Goal: Entertainment & Leisure: Consume media (video, audio)

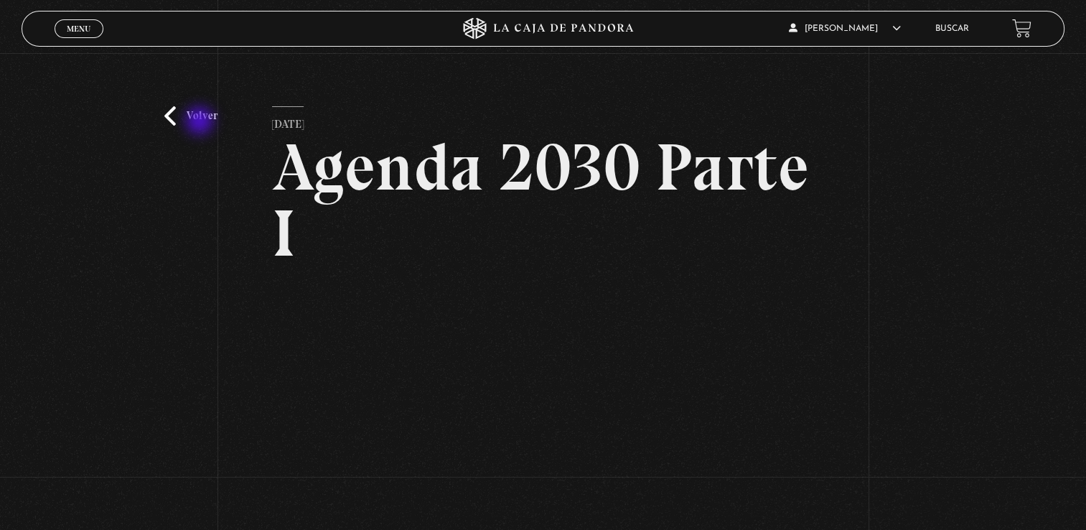
click at [201, 122] on link "Volver" at bounding box center [190, 115] width 53 height 19
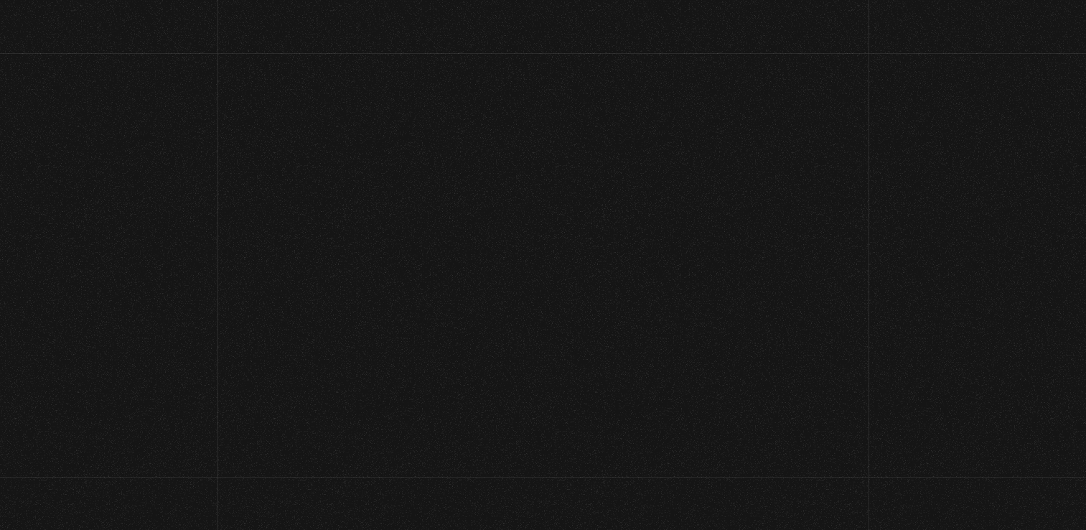
scroll to position [937, 0]
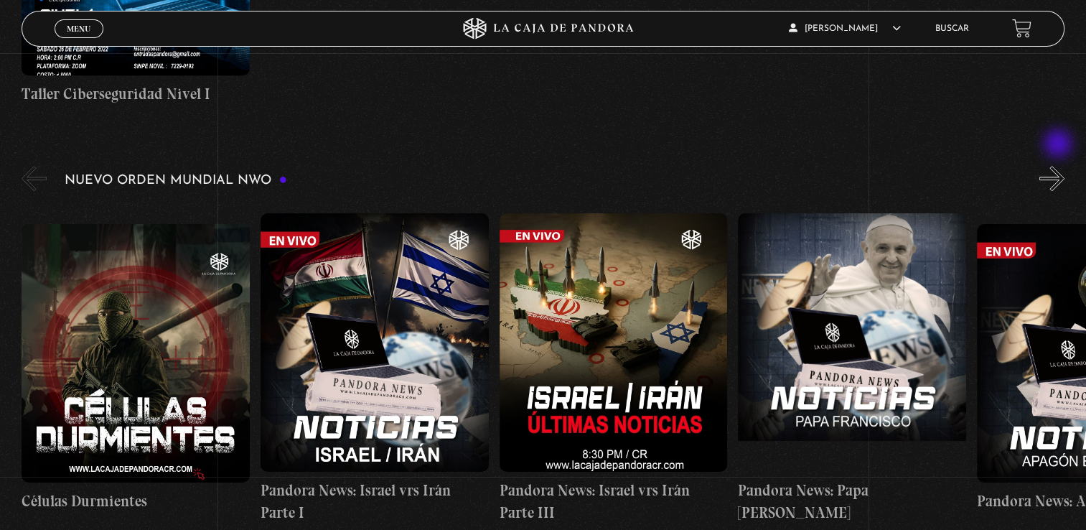
click at [1059, 166] on button "»" at bounding box center [1051, 178] width 25 height 25
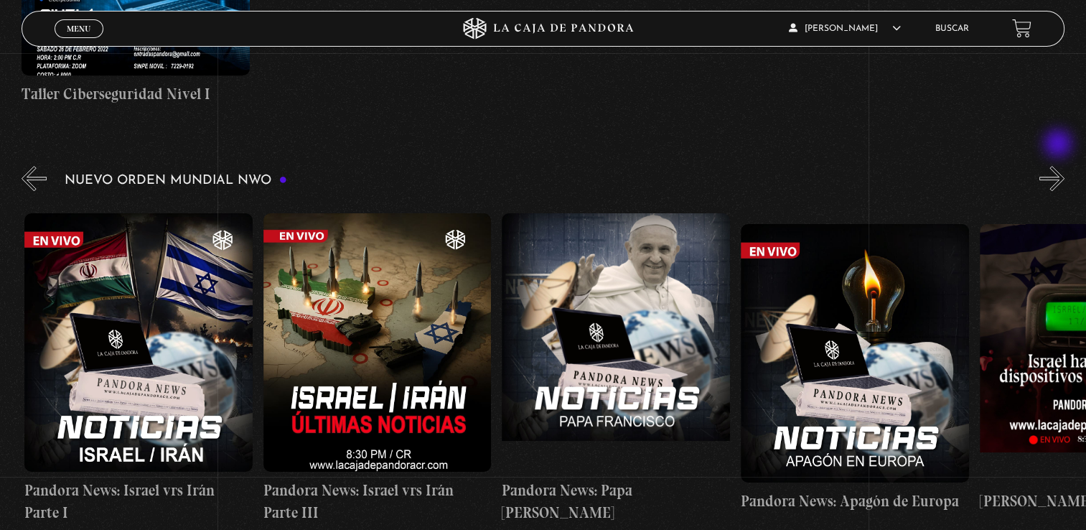
click at [1059, 166] on button "»" at bounding box center [1051, 178] width 25 height 25
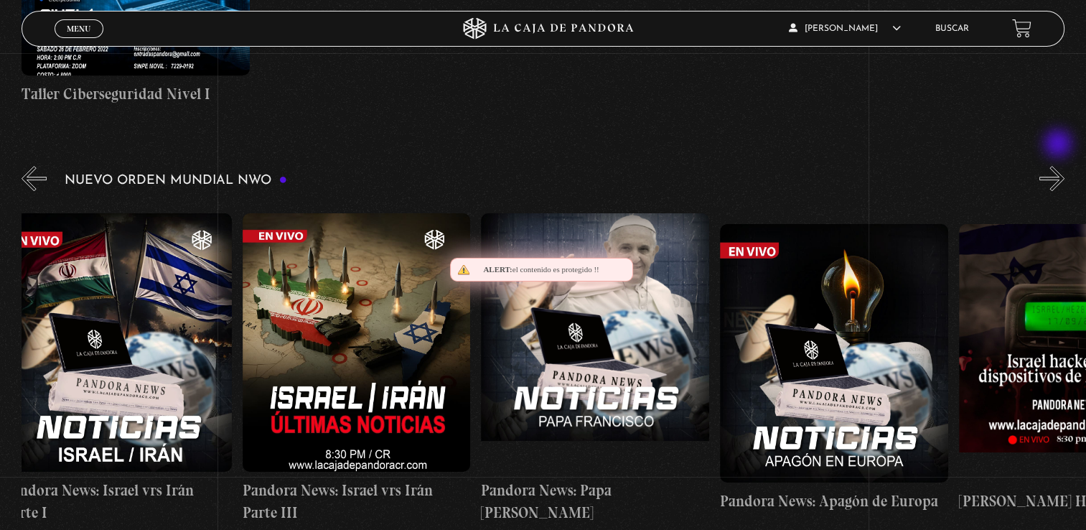
click at [1059, 166] on button "»" at bounding box center [1051, 178] width 25 height 25
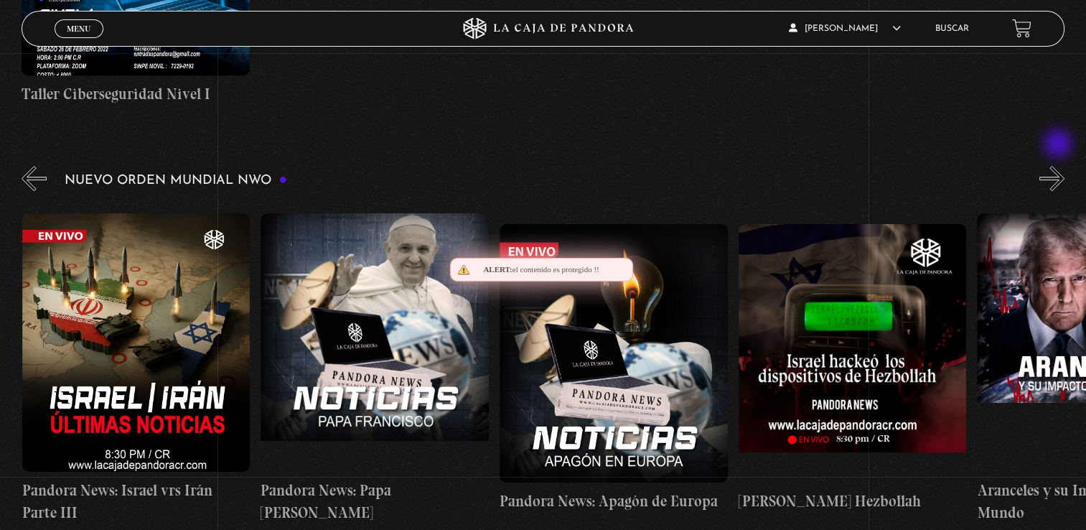
click at [1059, 166] on button "»" at bounding box center [1051, 178] width 25 height 25
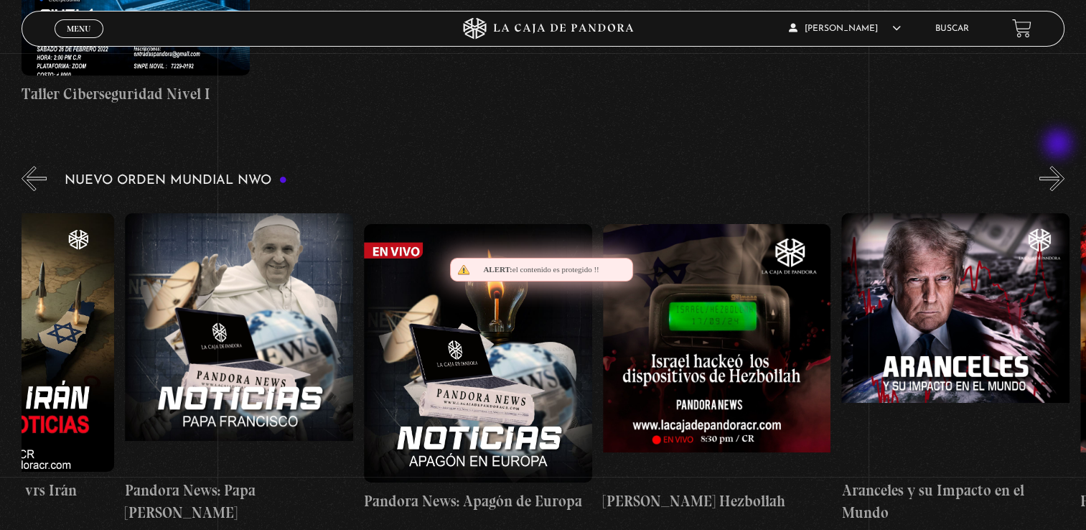
click at [1059, 166] on button "»" at bounding box center [1051, 178] width 25 height 25
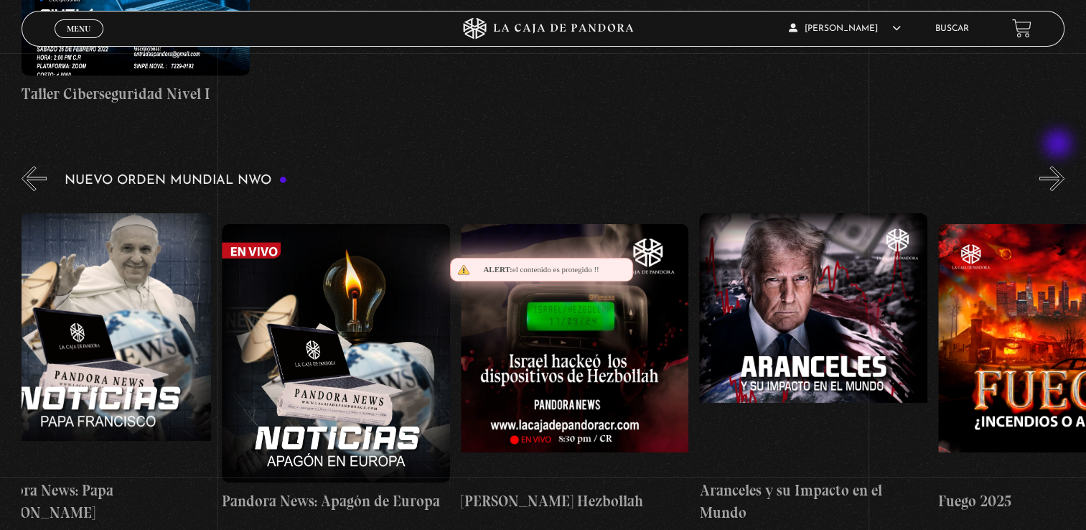
click at [1059, 166] on button "»" at bounding box center [1051, 178] width 25 height 25
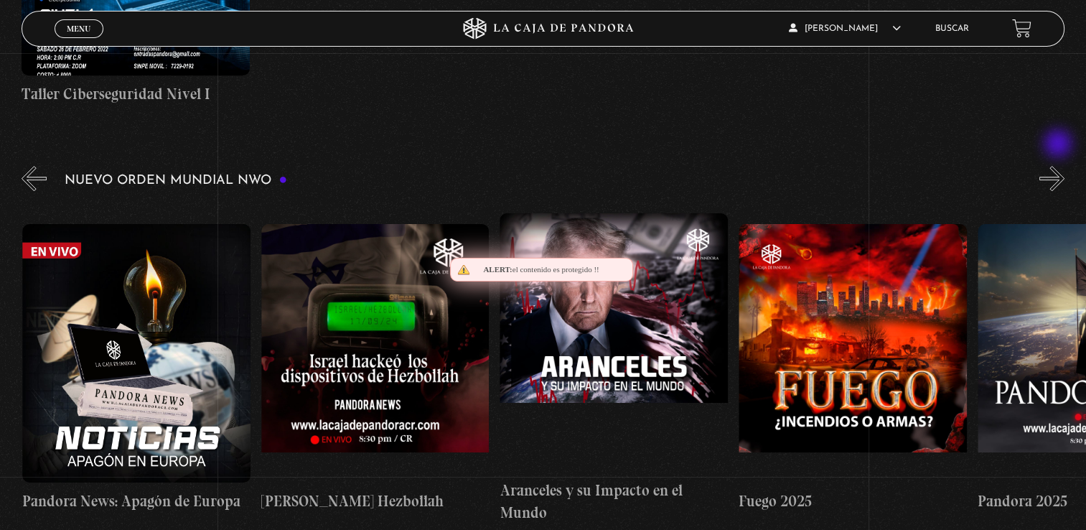
click at [1059, 166] on button "»" at bounding box center [1051, 178] width 25 height 25
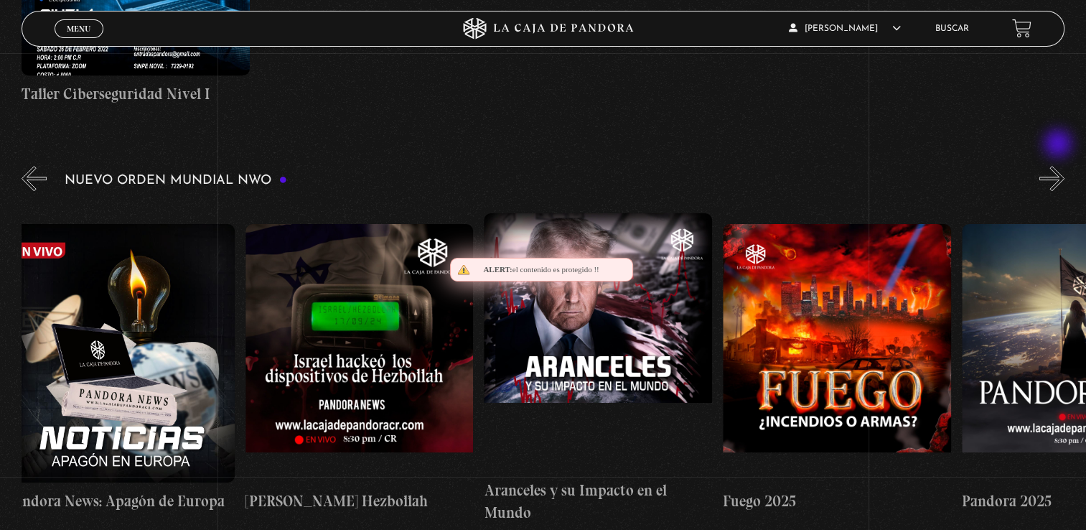
click at [1059, 166] on button "»" at bounding box center [1051, 178] width 25 height 25
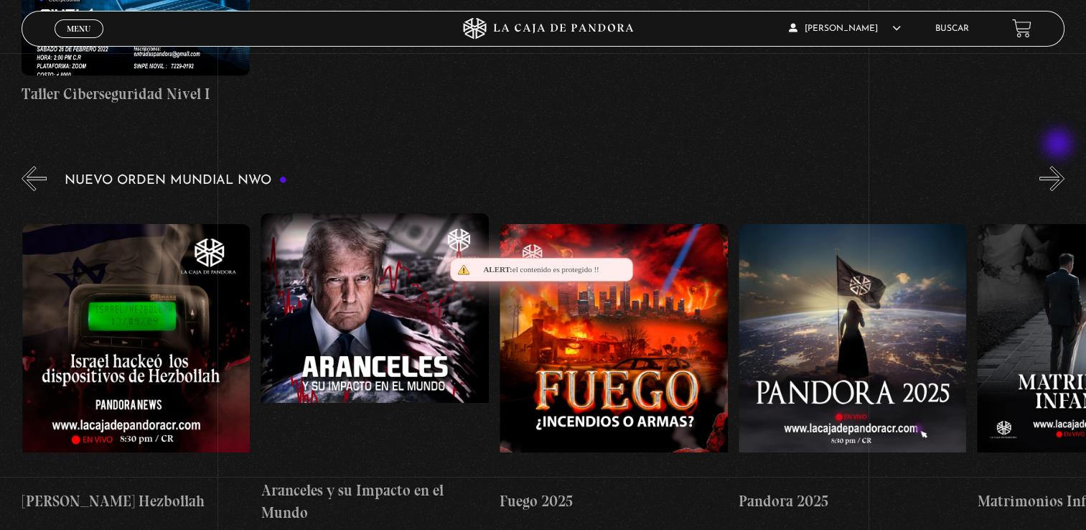
click at [1059, 166] on button "»" at bounding box center [1051, 178] width 25 height 25
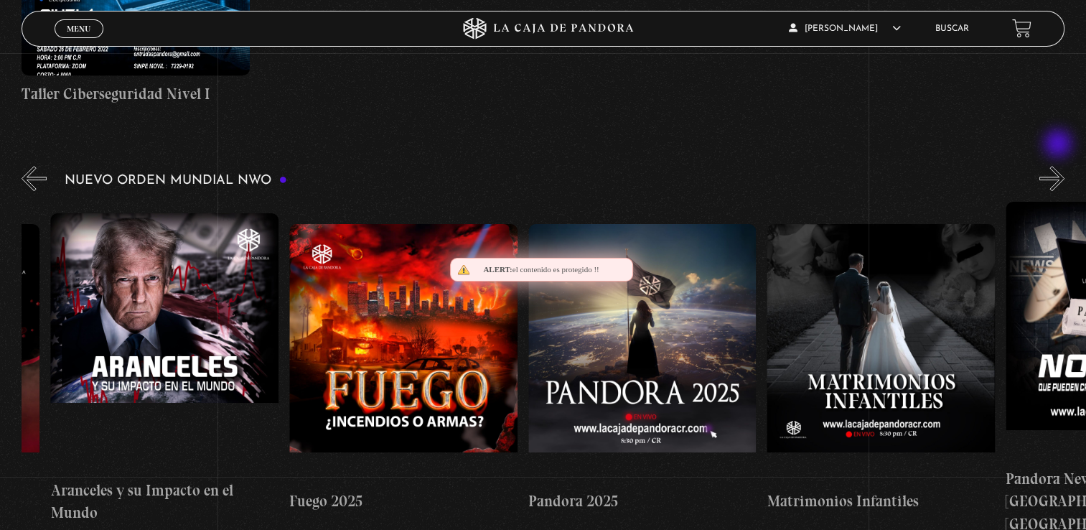
click at [1059, 166] on button "»" at bounding box center [1051, 178] width 25 height 25
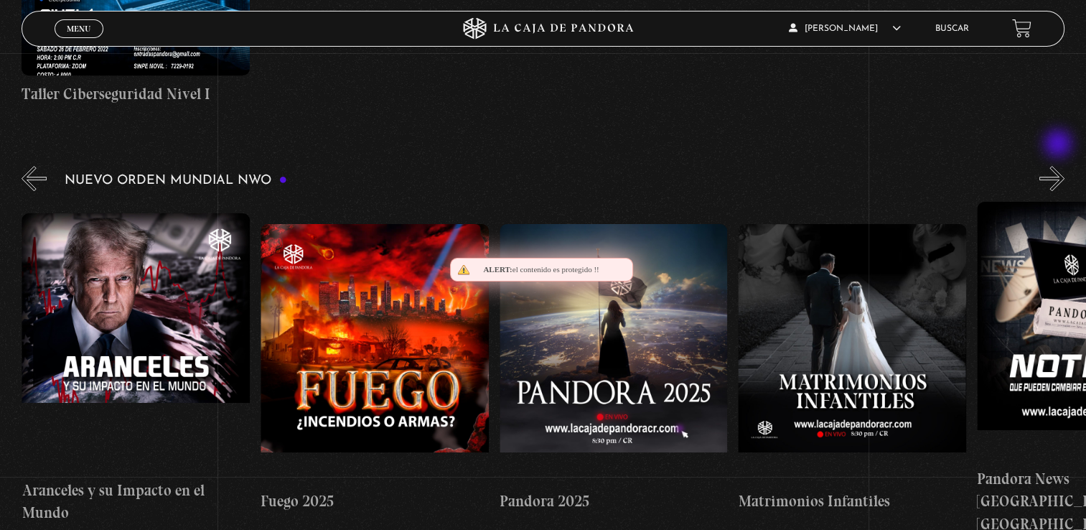
click at [1059, 166] on button "»" at bounding box center [1051, 178] width 25 height 25
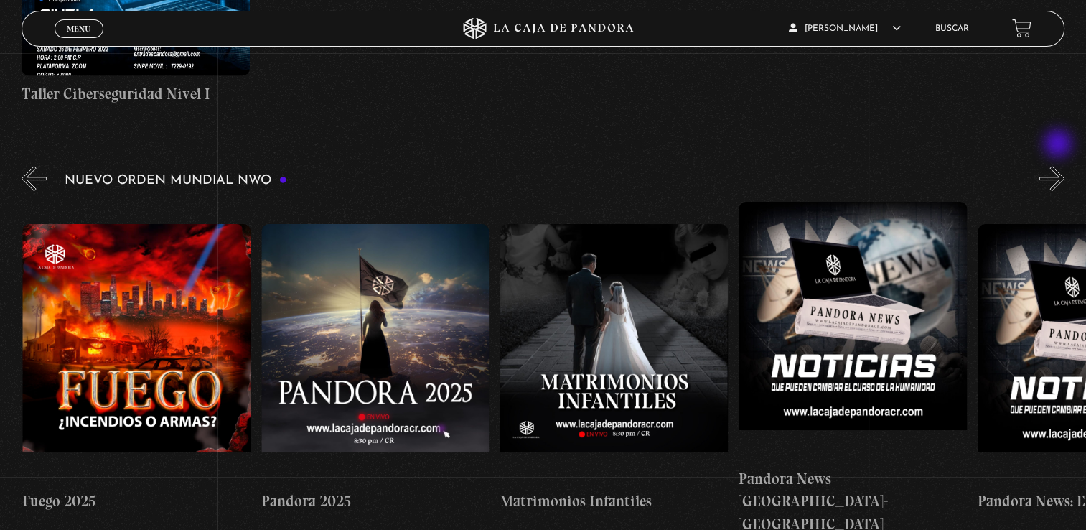
click at [1059, 166] on button "»" at bounding box center [1051, 178] width 25 height 25
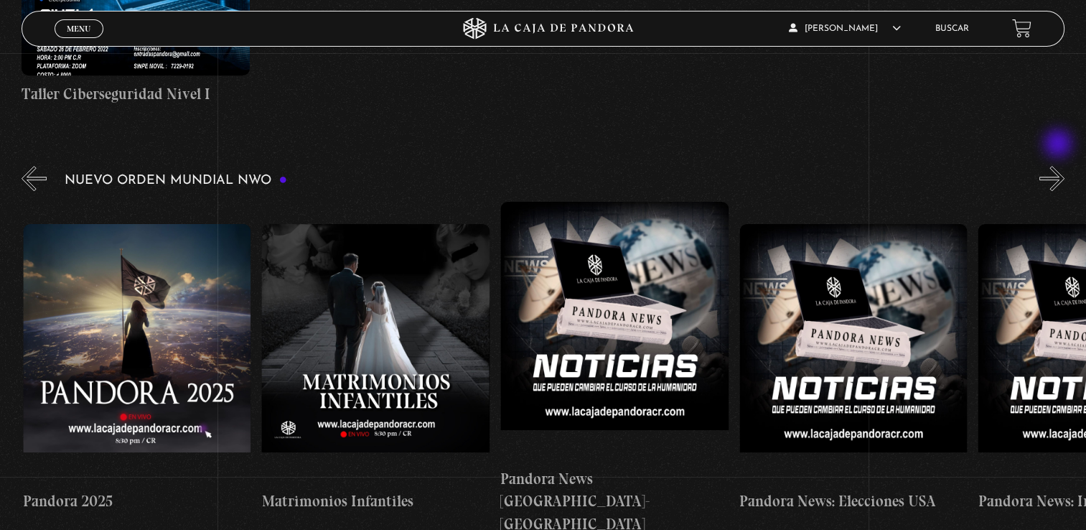
click at [1059, 166] on button "»" at bounding box center [1051, 178] width 25 height 25
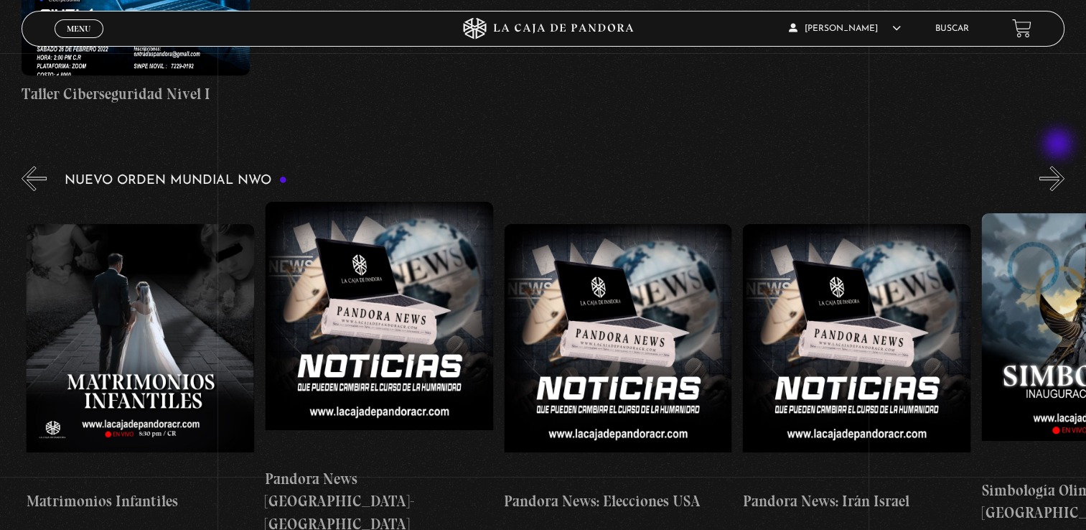
click at [1059, 166] on button "»" at bounding box center [1051, 178] width 25 height 25
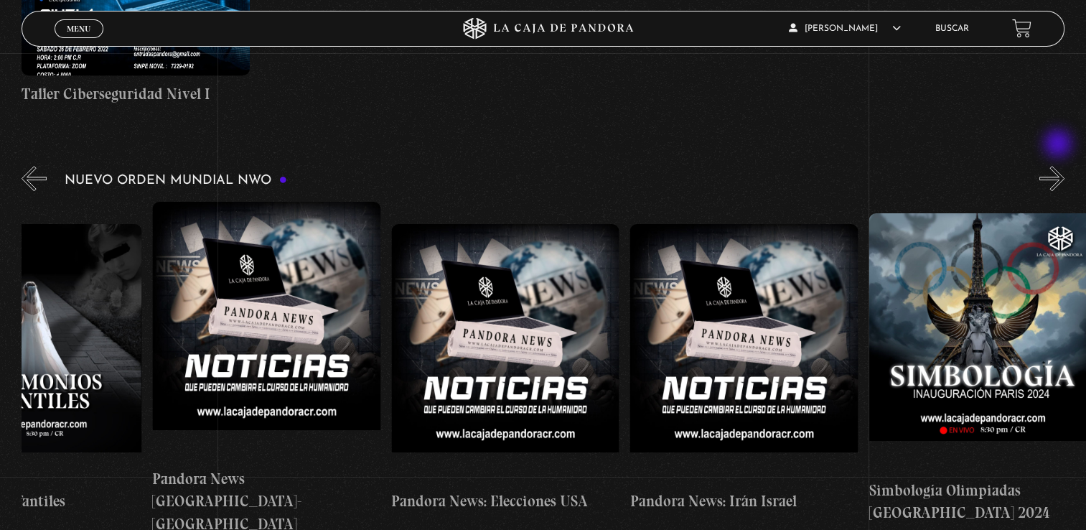
click at [1059, 166] on button "»" at bounding box center [1051, 178] width 25 height 25
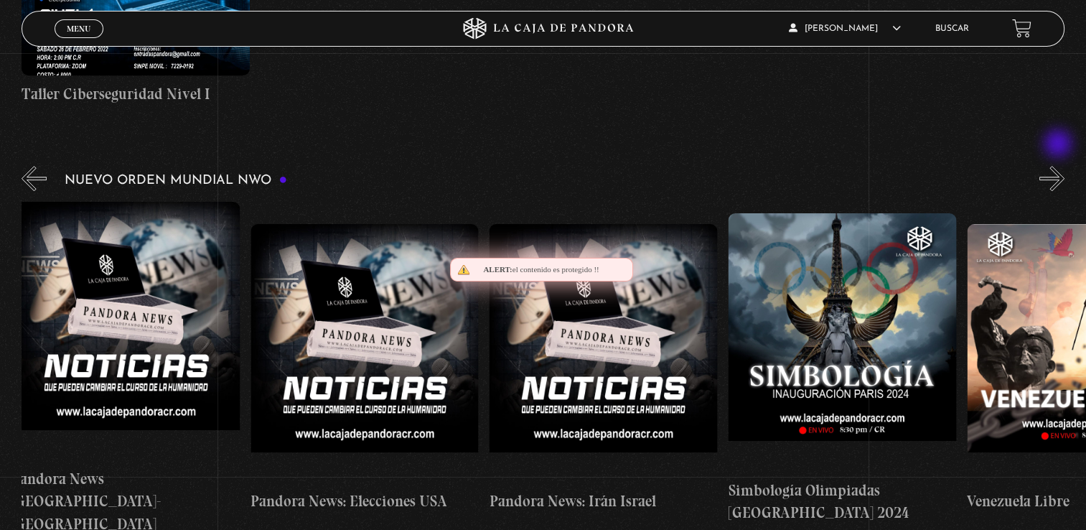
click at [1059, 166] on button "»" at bounding box center [1051, 178] width 25 height 25
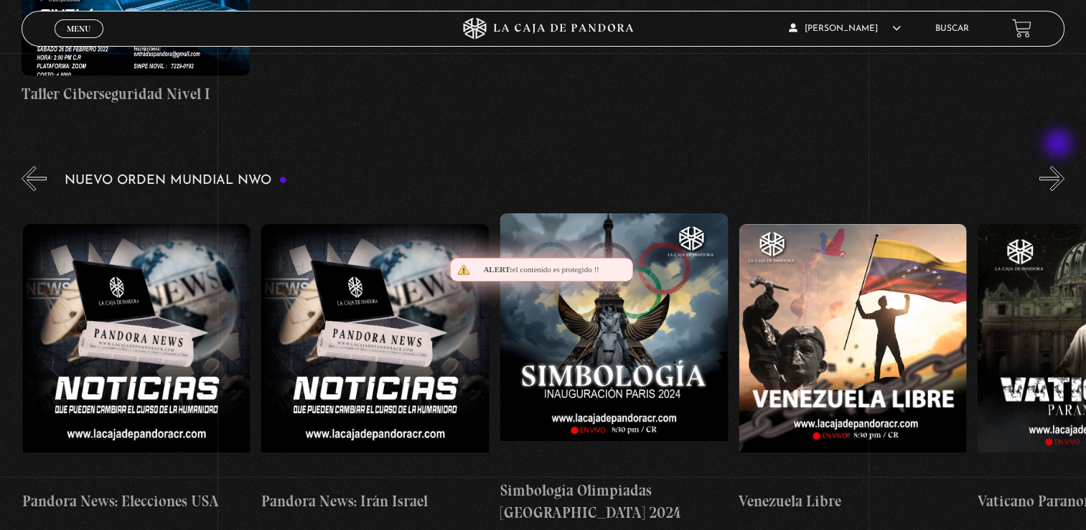
click at [1059, 166] on button "»" at bounding box center [1051, 178] width 25 height 25
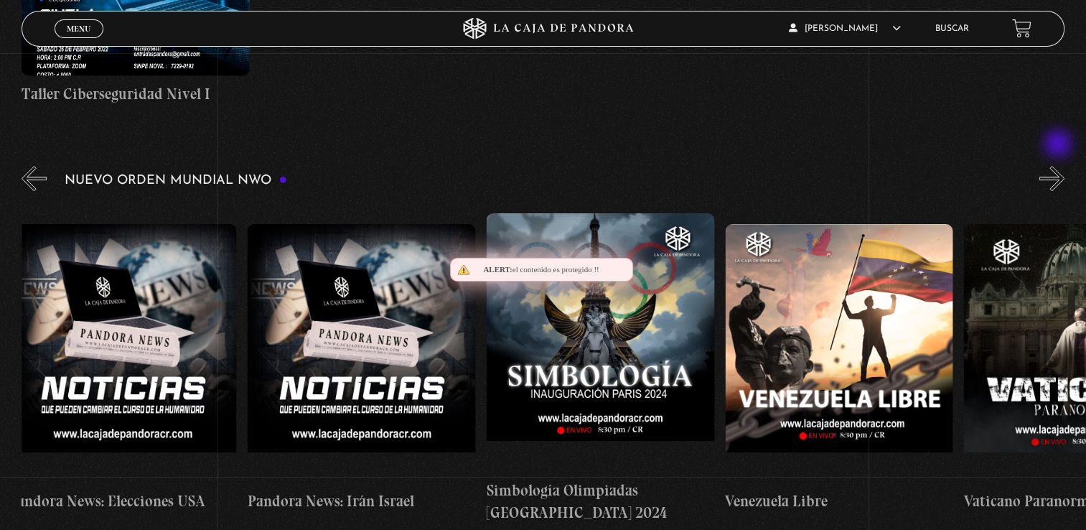
click at [1059, 166] on button "»" at bounding box center [1051, 178] width 25 height 25
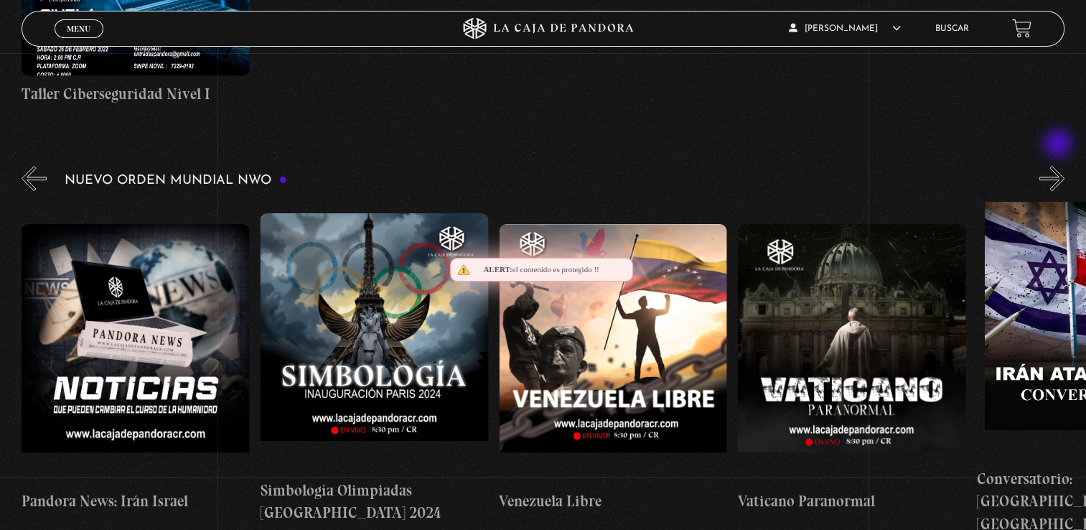
click at [1059, 166] on button "»" at bounding box center [1051, 178] width 25 height 25
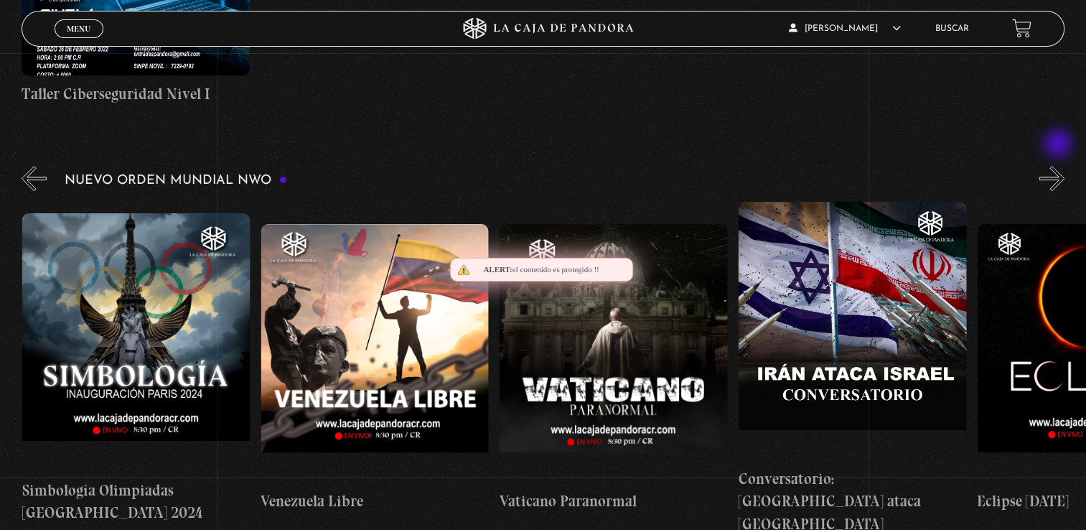
click at [1059, 166] on button "»" at bounding box center [1051, 178] width 25 height 25
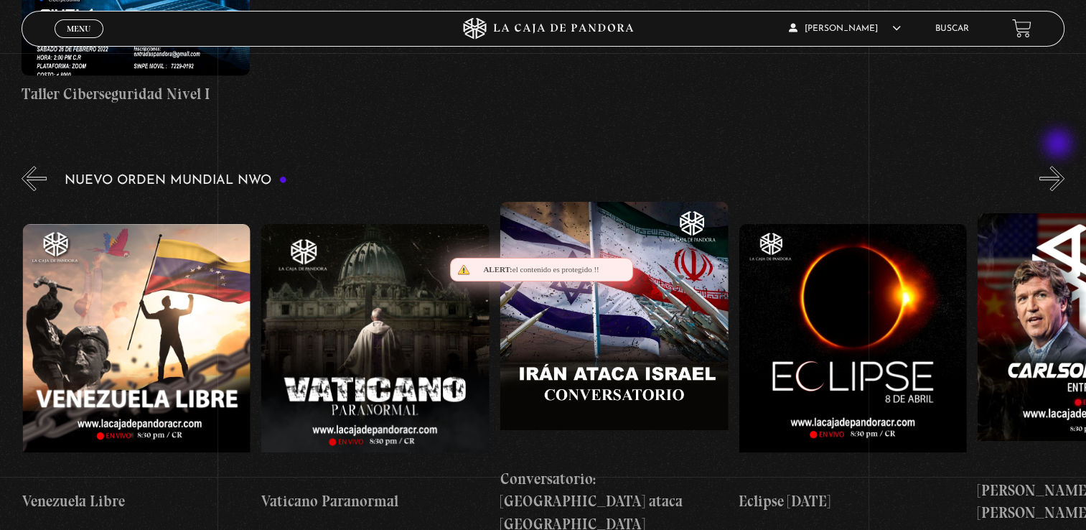
click at [1059, 166] on button "»" at bounding box center [1051, 178] width 25 height 25
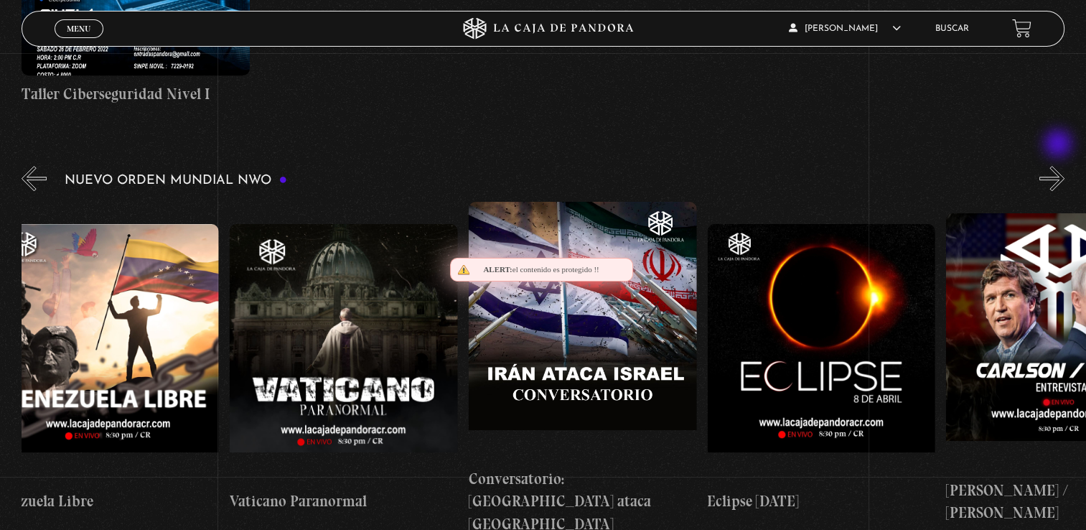
click at [1059, 166] on button "»" at bounding box center [1051, 178] width 25 height 25
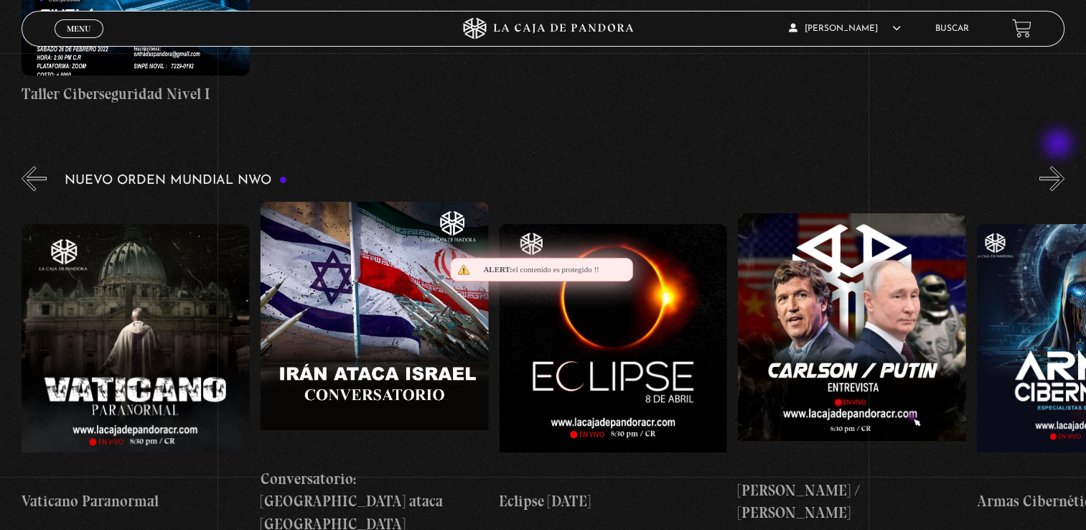
click at [1059, 166] on button "»" at bounding box center [1051, 178] width 25 height 25
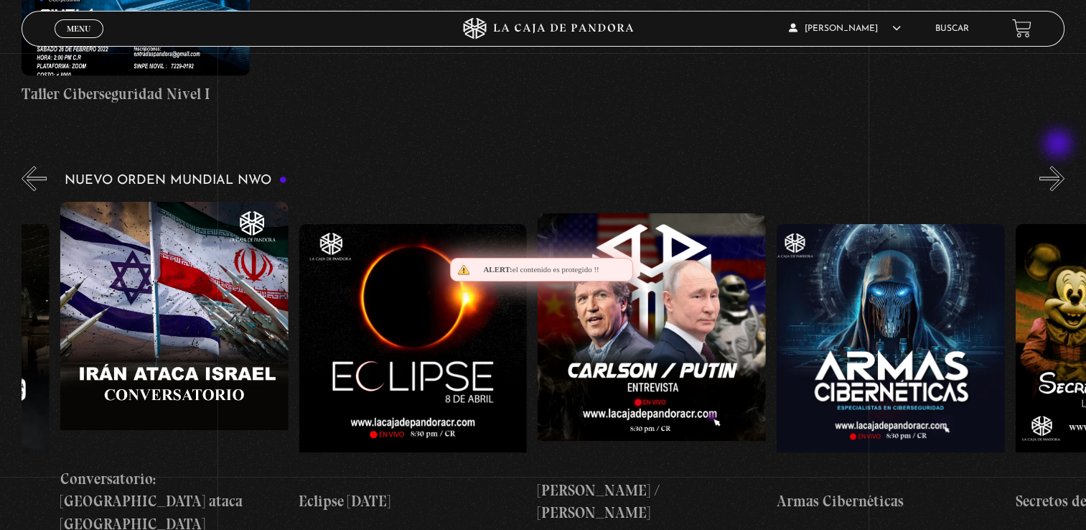
click at [1059, 166] on button "»" at bounding box center [1051, 178] width 25 height 25
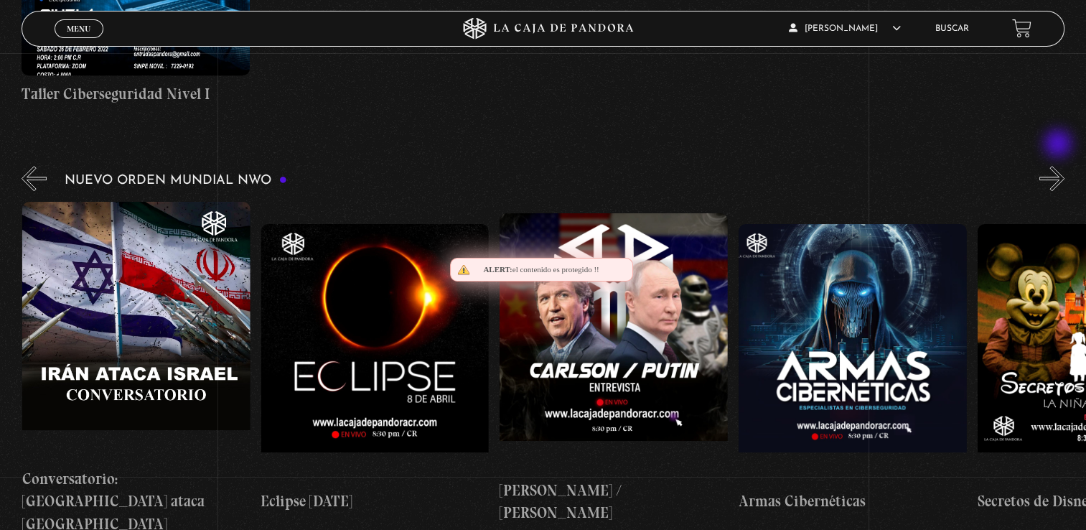
scroll to position [0, 3819]
click at [1059, 166] on button "»" at bounding box center [1051, 178] width 25 height 25
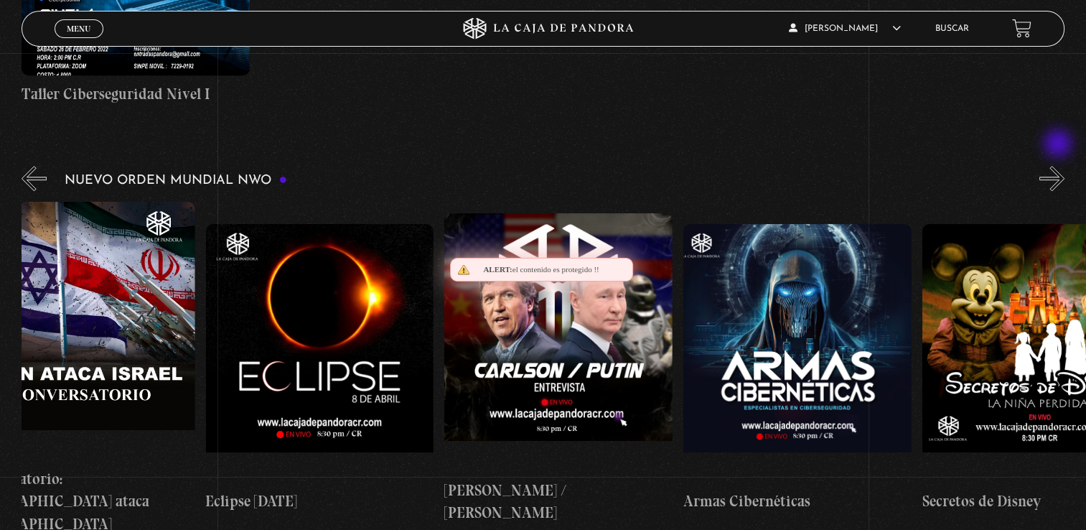
click at [1059, 166] on button "»" at bounding box center [1051, 178] width 25 height 25
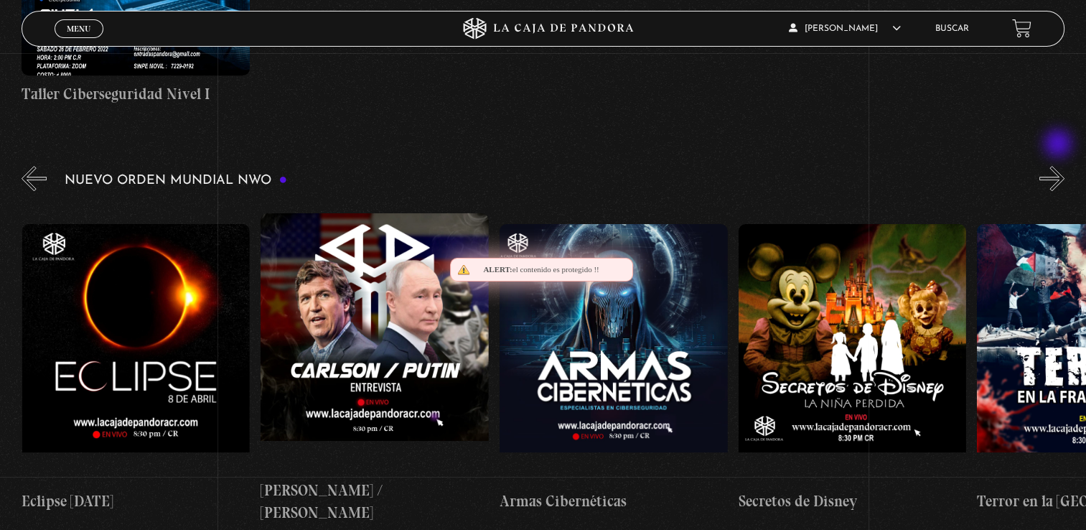
click at [1059, 166] on button "»" at bounding box center [1051, 178] width 25 height 25
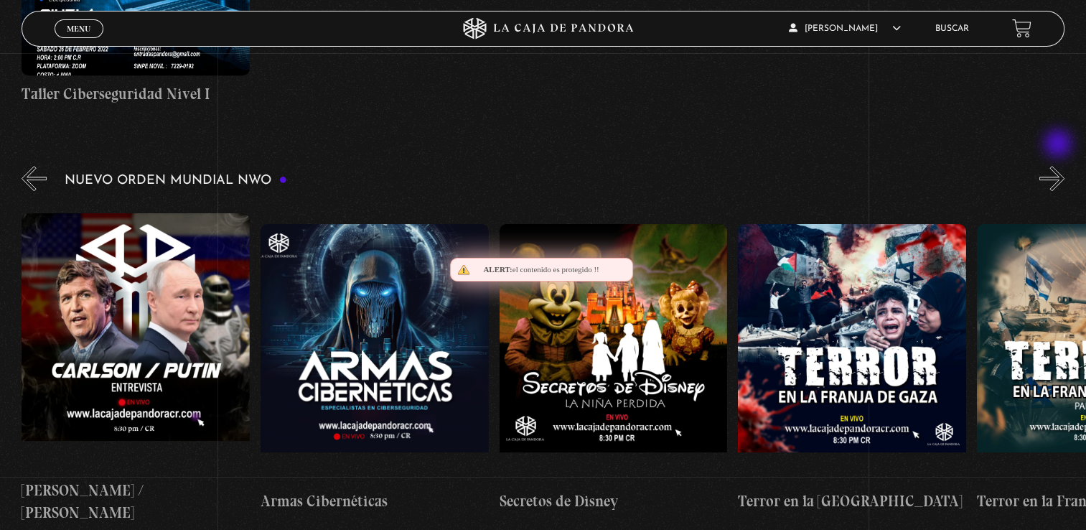
click at [1059, 166] on button "»" at bounding box center [1051, 178] width 25 height 25
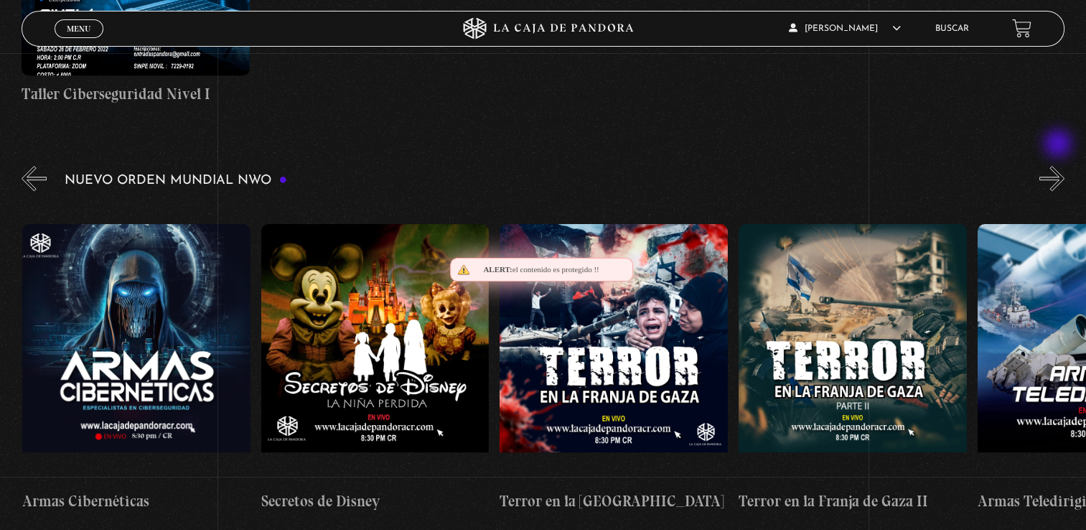
click at [1059, 166] on button "»" at bounding box center [1051, 178] width 25 height 25
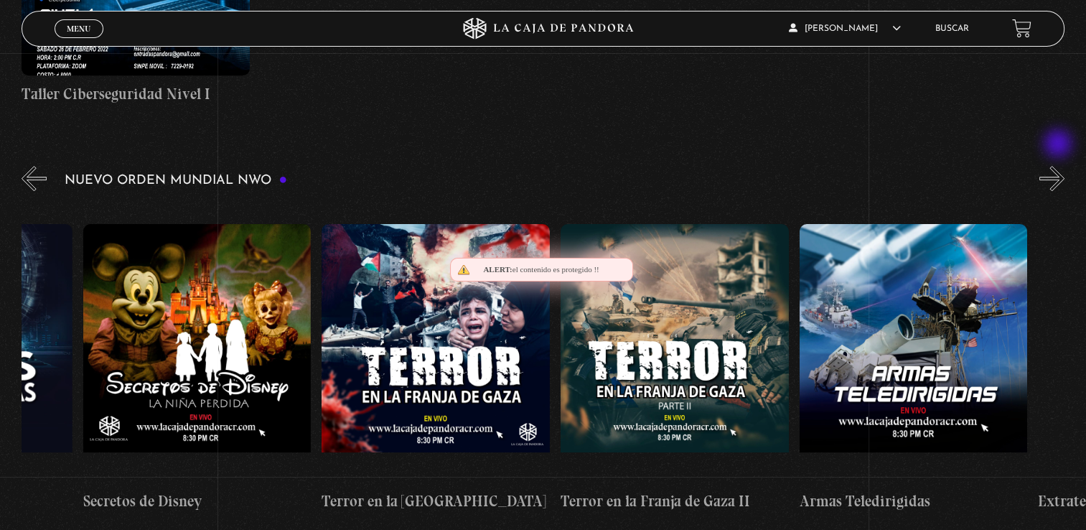
click at [1059, 166] on button "»" at bounding box center [1051, 178] width 25 height 25
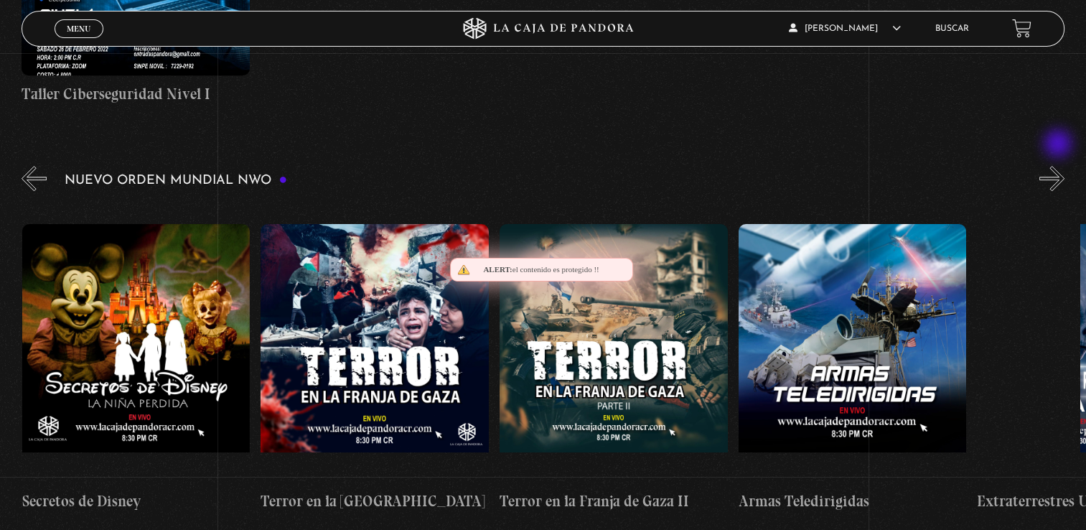
click at [1059, 166] on button "»" at bounding box center [1051, 178] width 25 height 25
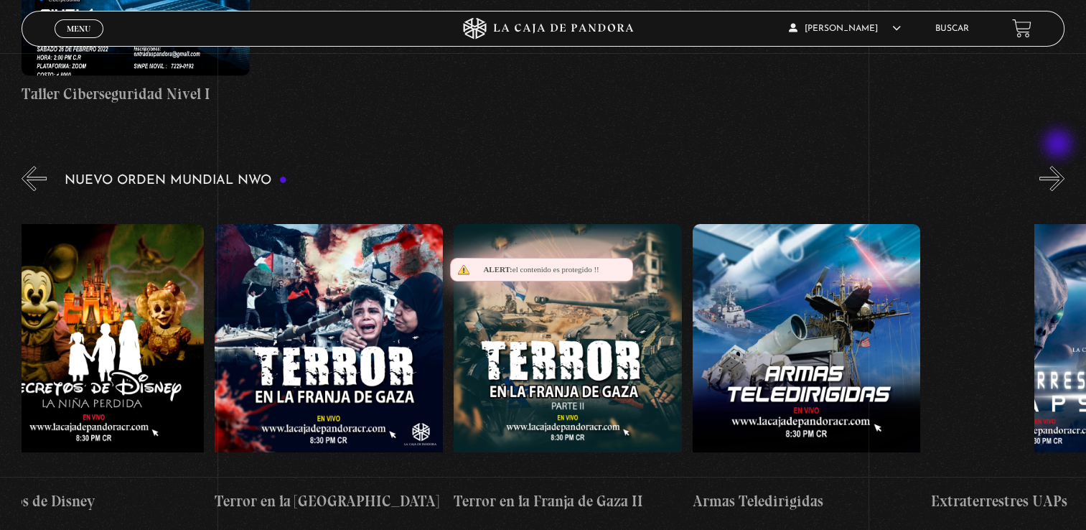
click at [1059, 166] on button "»" at bounding box center [1051, 178] width 25 height 25
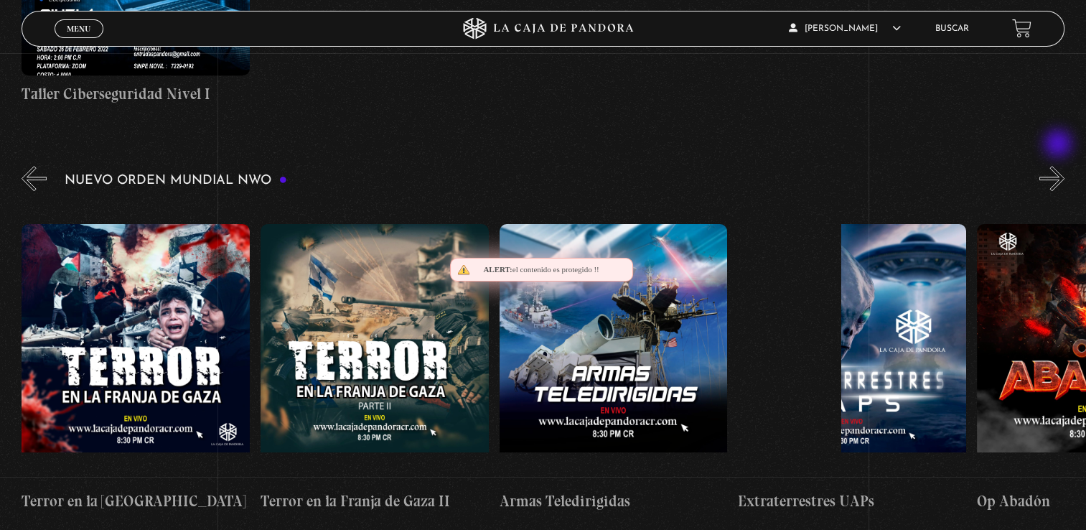
click at [1059, 166] on button "»" at bounding box center [1051, 178] width 25 height 25
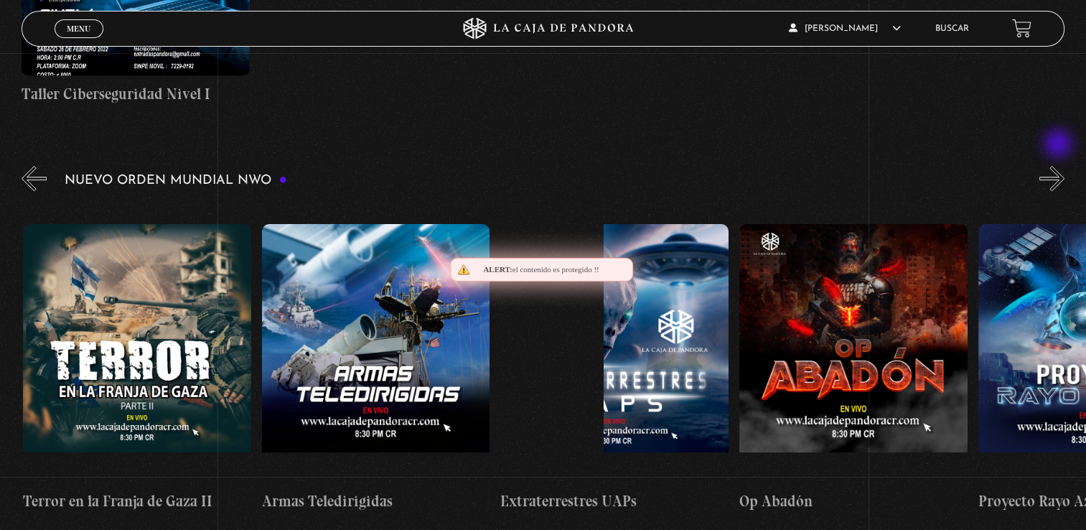
click at [1059, 166] on button "»" at bounding box center [1051, 178] width 25 height 25
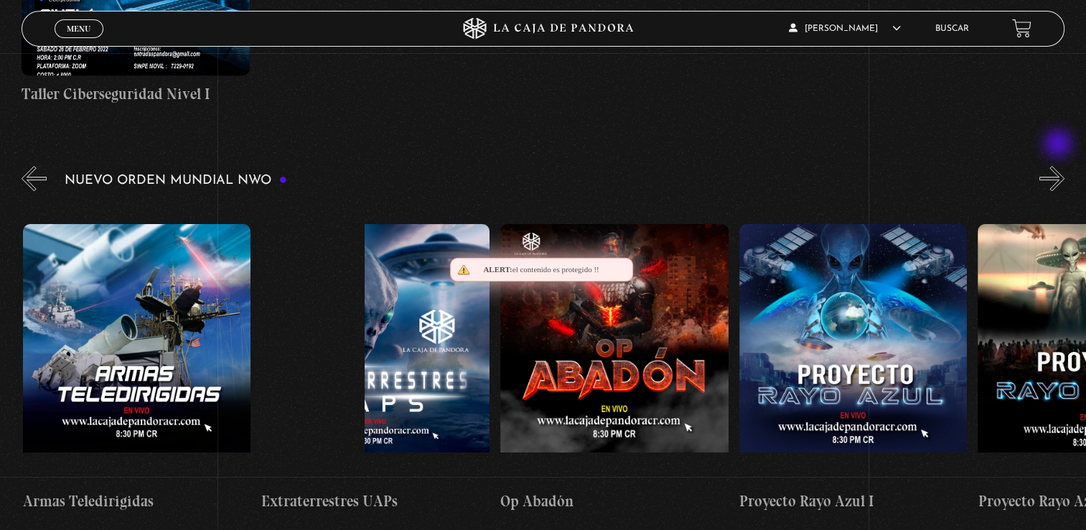
click at [1059, 166] on button "»" at bounding box center [1051, 178] width 25 height 25
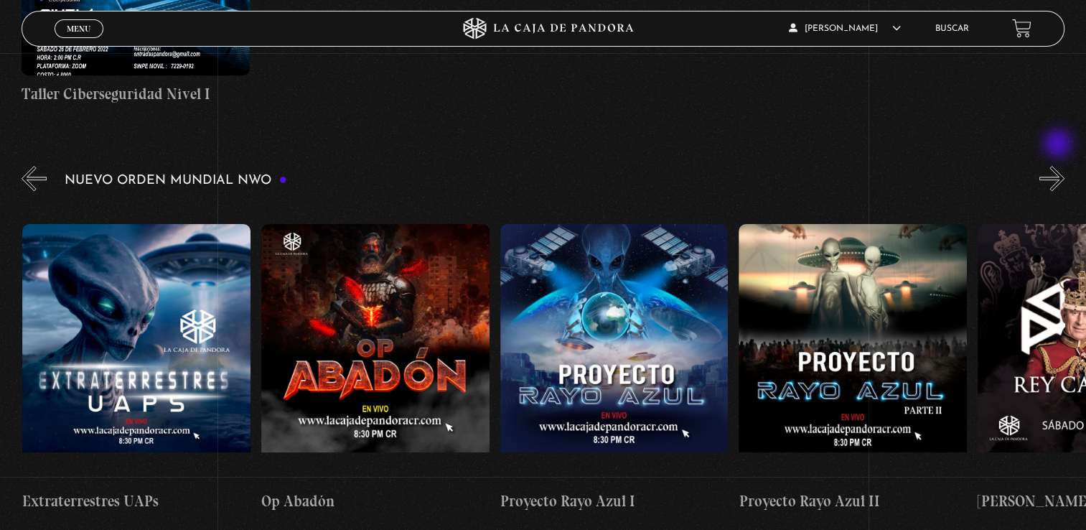
click at [1059, 166] on button "»" at bounding box center [1051, 178] width 25 height 25
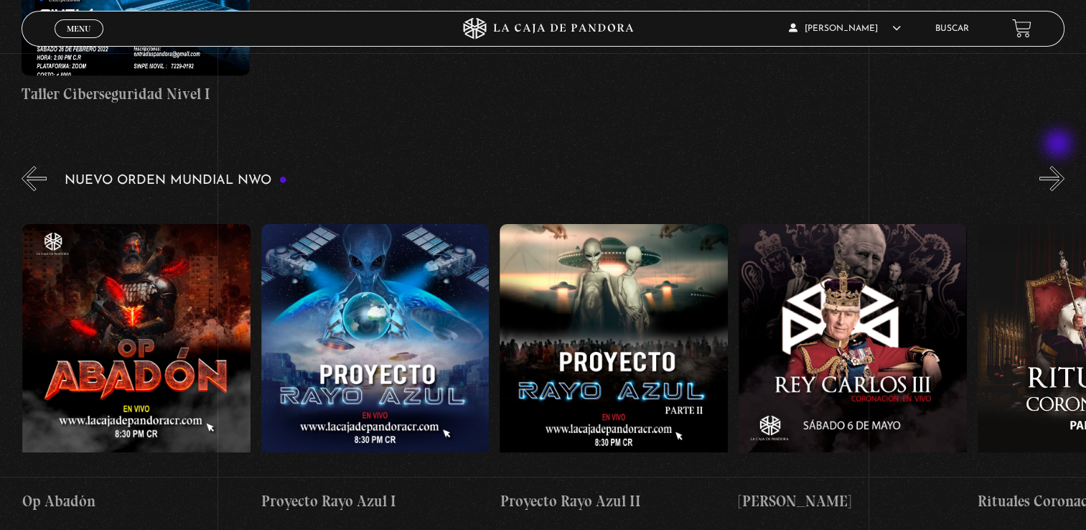
click at [1059, 166] on button "»" at bounding box center [1051, 178] width 25 height 25
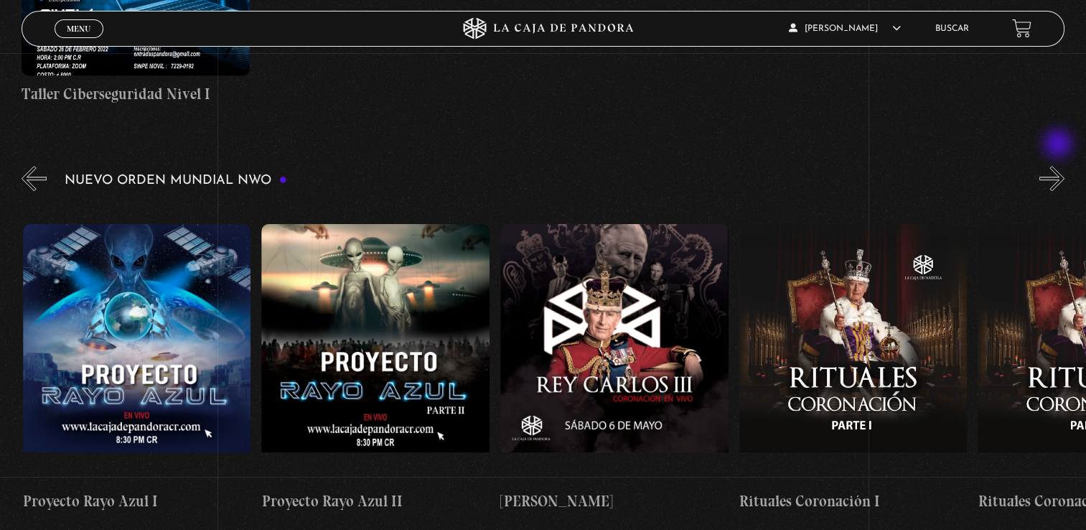
click at [1059, 166] on button "»" at bounding box center [1051, 178] width 25 height 25
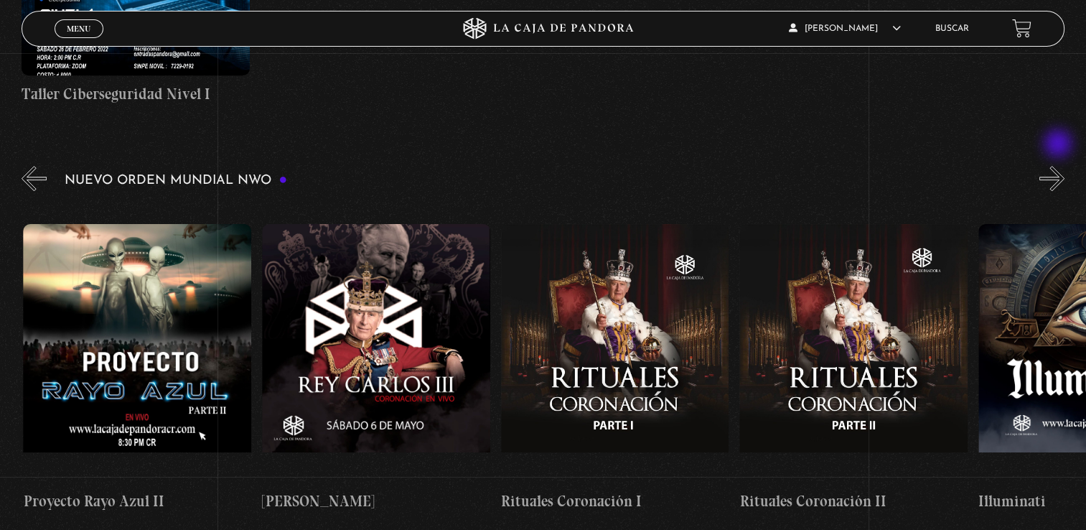
click at [1059, 166] on button "»" at bounding box center [1051, 178] width 25 height 25
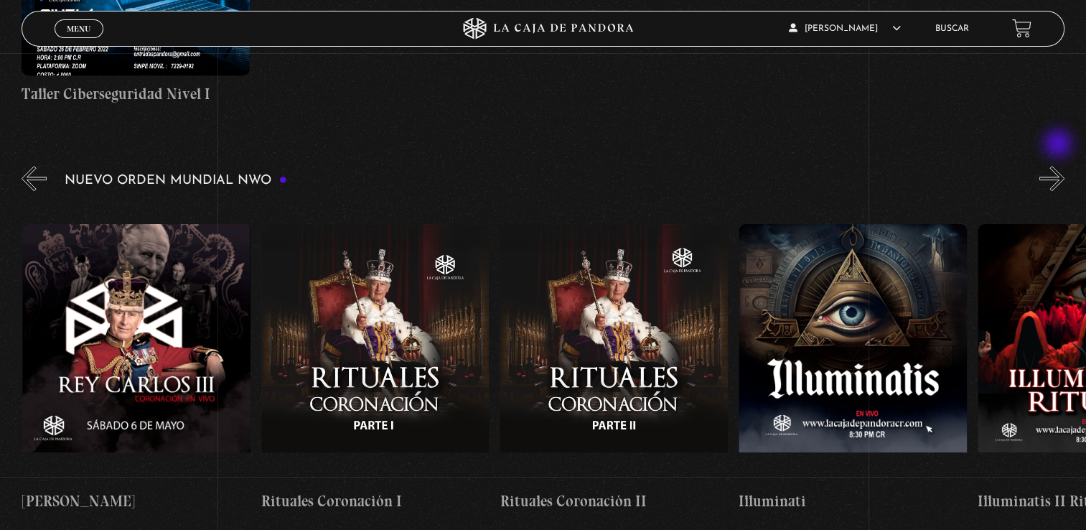
click at [1059, 166] on button "»" at bounding box center [1051, 178] width 25 height 25
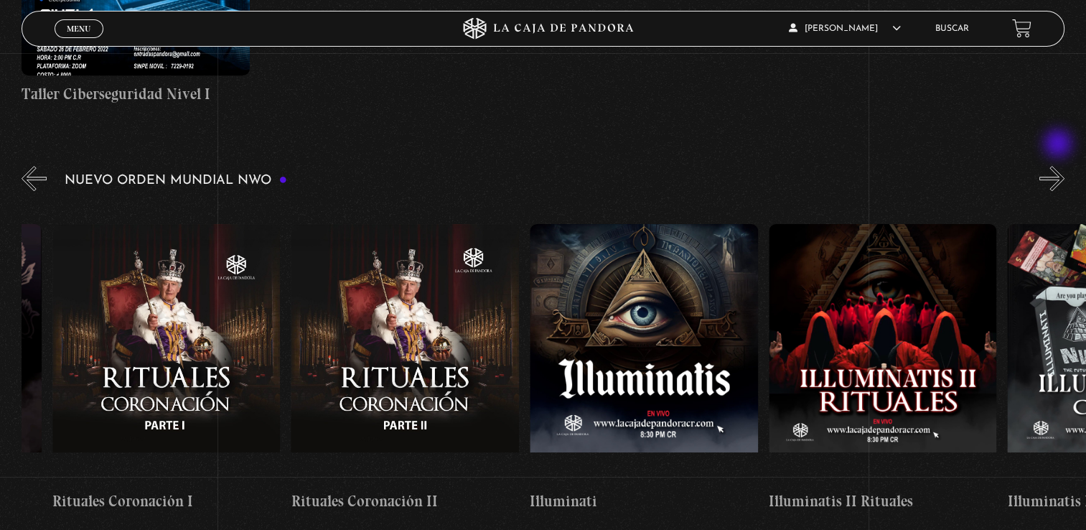
click at [1059, 166] on button "»" at bounding box center [1051, 178] width 25 height 25
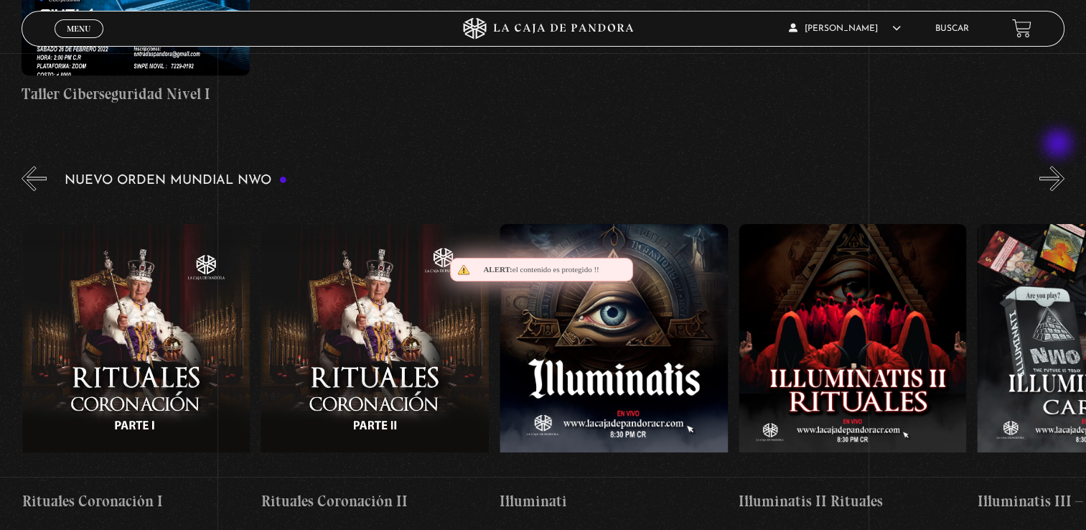
click at [1059, 166] on button "»" at bounding box center [1051, 178] width 25 height 25
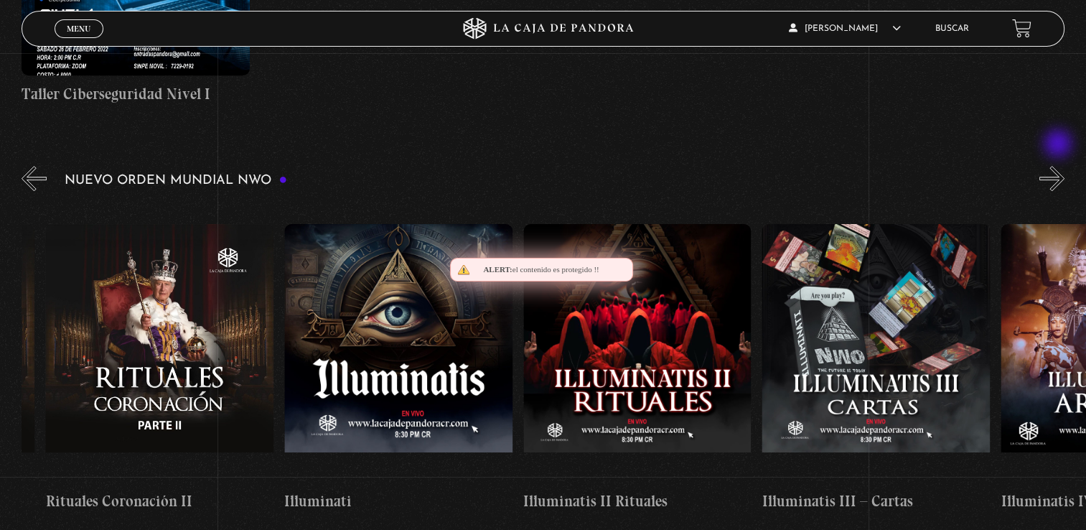
click at [1059, 166] on button "»" at bounding box center [1051, 178] width 25 height 25
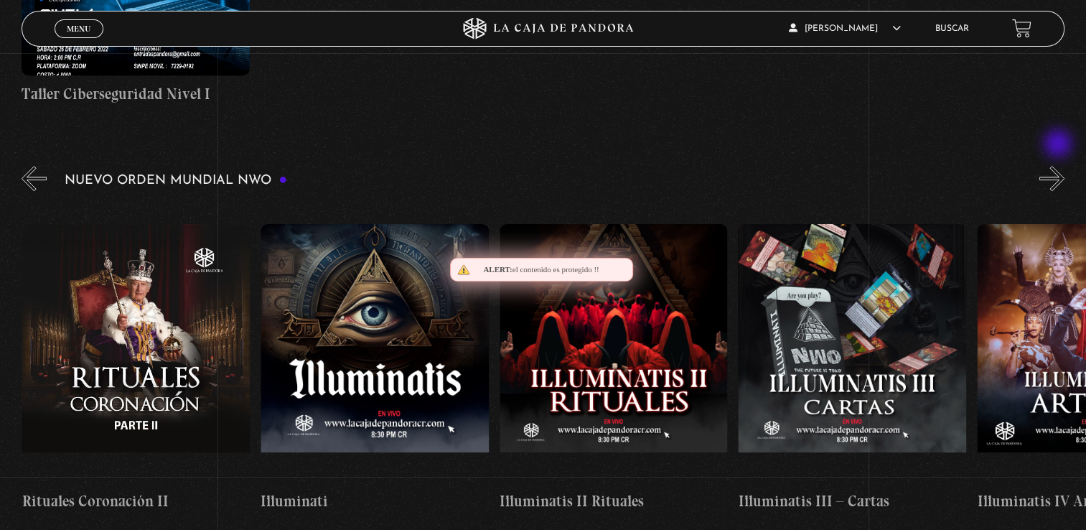
scroll to position [0, 7162]
click at [1059, 166] on button "»" at bounding box center [1051, 178] width 25 height 25
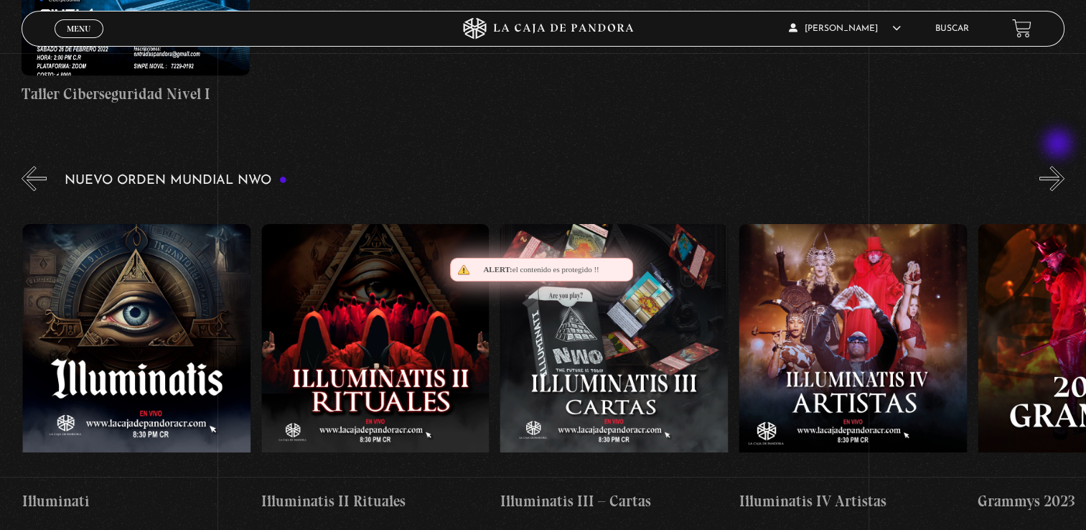
click at [1059, 166] on button "»" at bounding box center [1051, 178] width 25 height 25
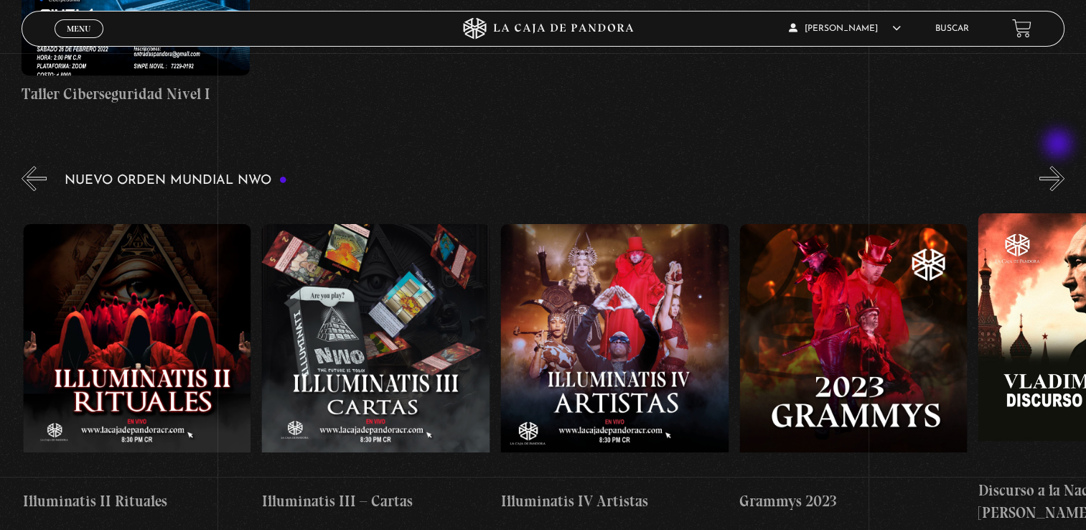
click at [1059, 166] on button "»" at bounding box center [1051, 178] width 25 height 25
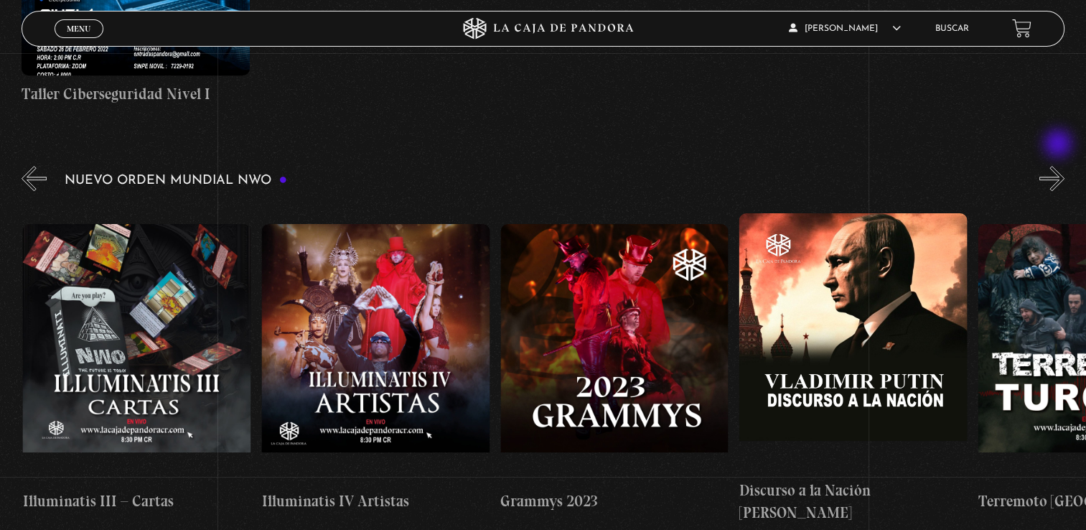
click at [1059, 166] on button "»" at bounding box center [1051, 178] width 25 height 25
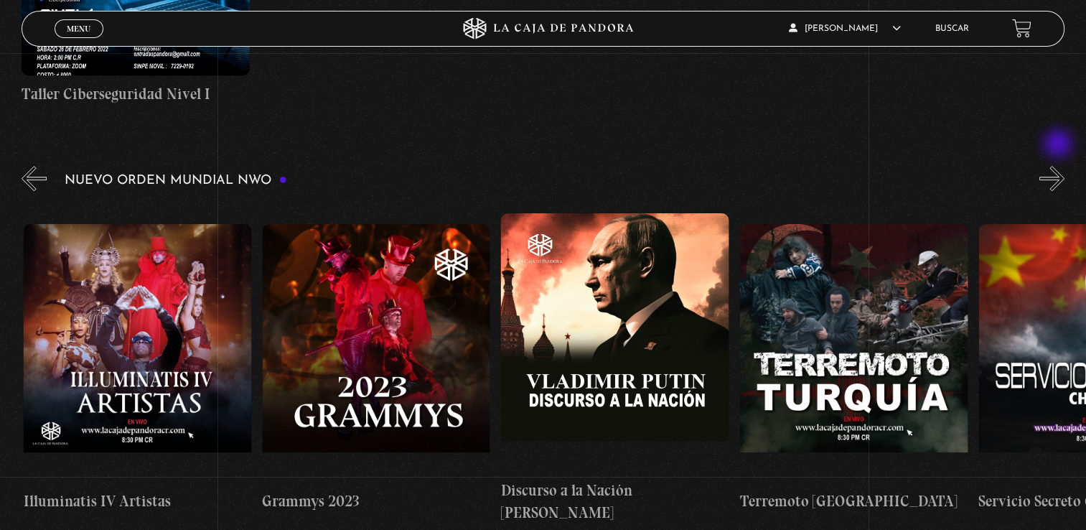
click at [1059, 166] on button "»" at bounding box center [1051, 178] width 25 height 25
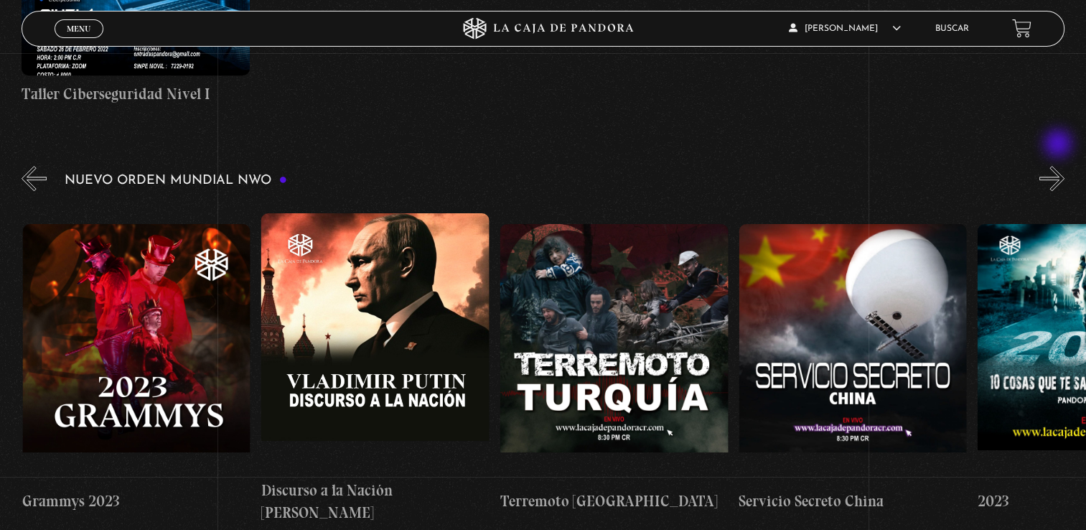
click at [1059, 166] on button "»" at bounding box center [1051, 178] width 25 height 25
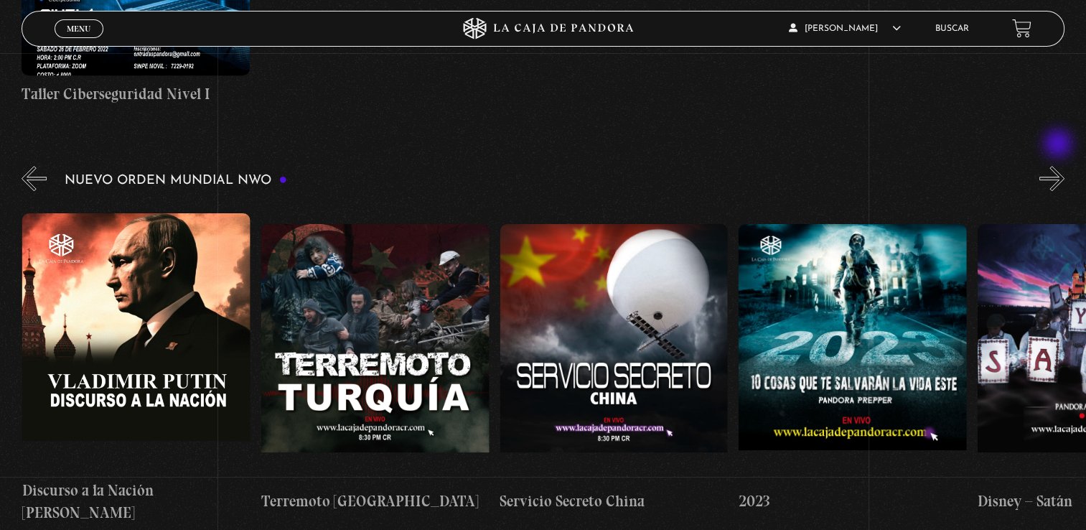
click at [1059, 166] on button "»" at bounding box center [1051, 178] width 25 height 25
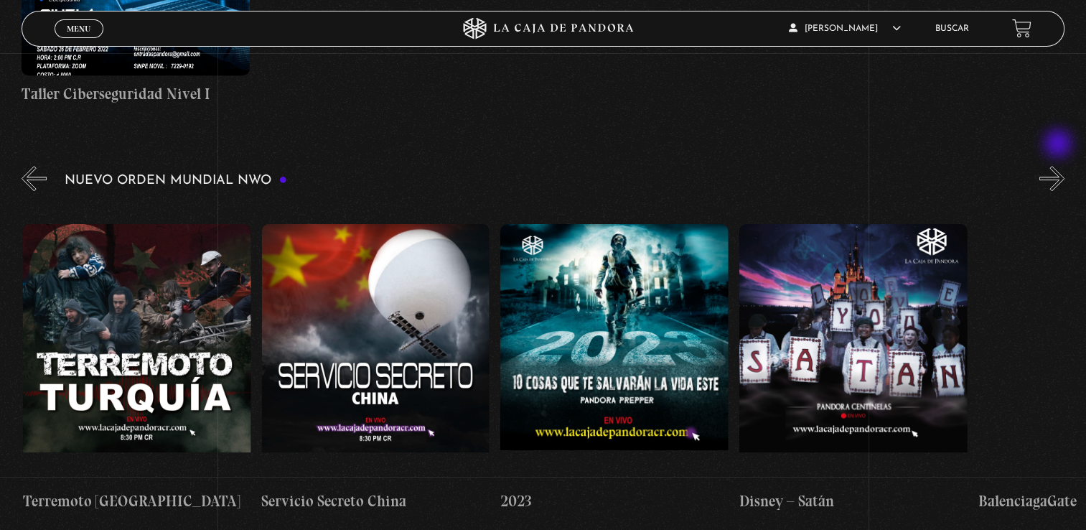
click at [1059, 166] on button "»" at bounding box center [1051, 178] width 25 height 25
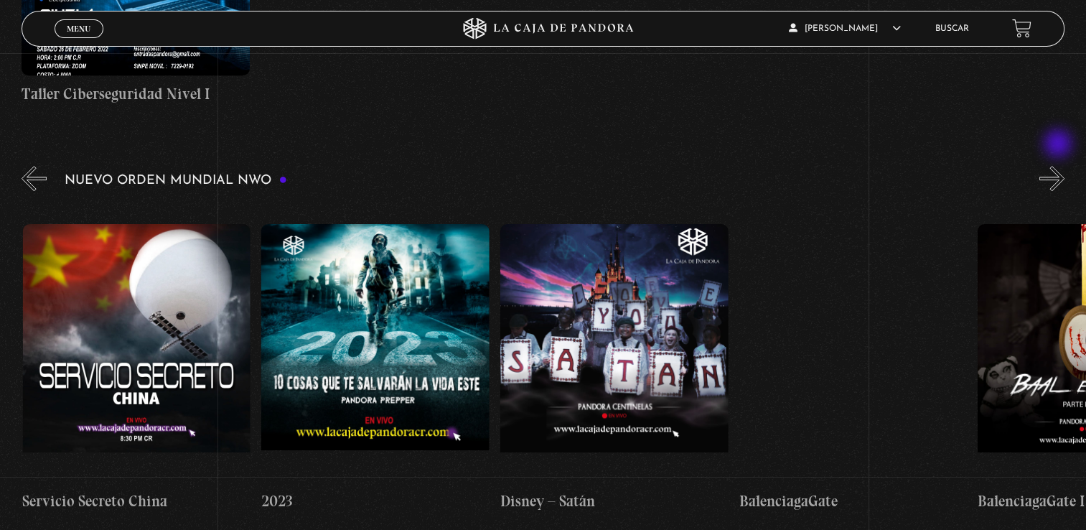
click at [1059, 166] on button "»" at bounding box center [1051, 178] width 25 height 25
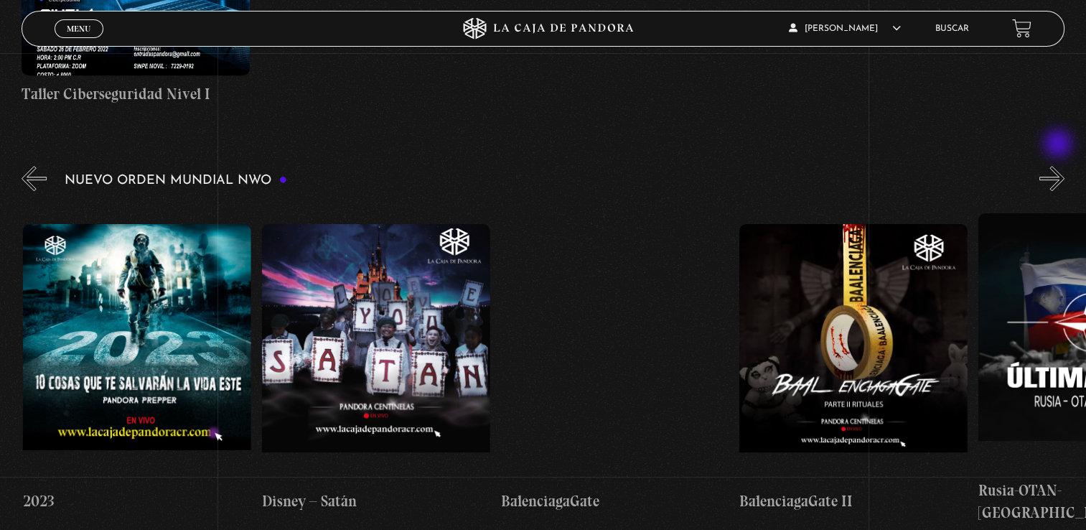
click at [1059, 166] on button "»" at bounding box center [1051, 178] width 25 height 25
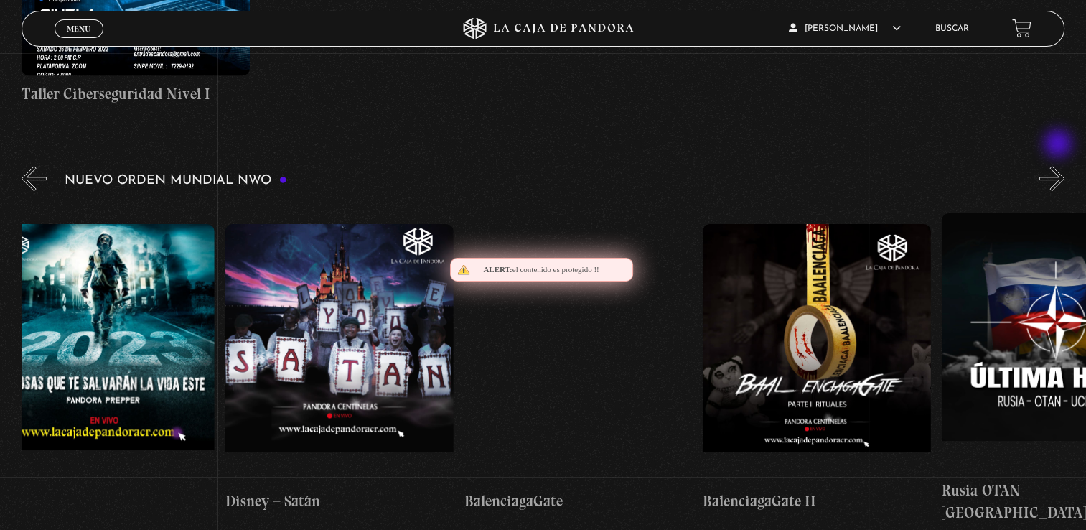
click at [1059, 166] on button "»" at bounding box center [1051, 178] width 25 height 25
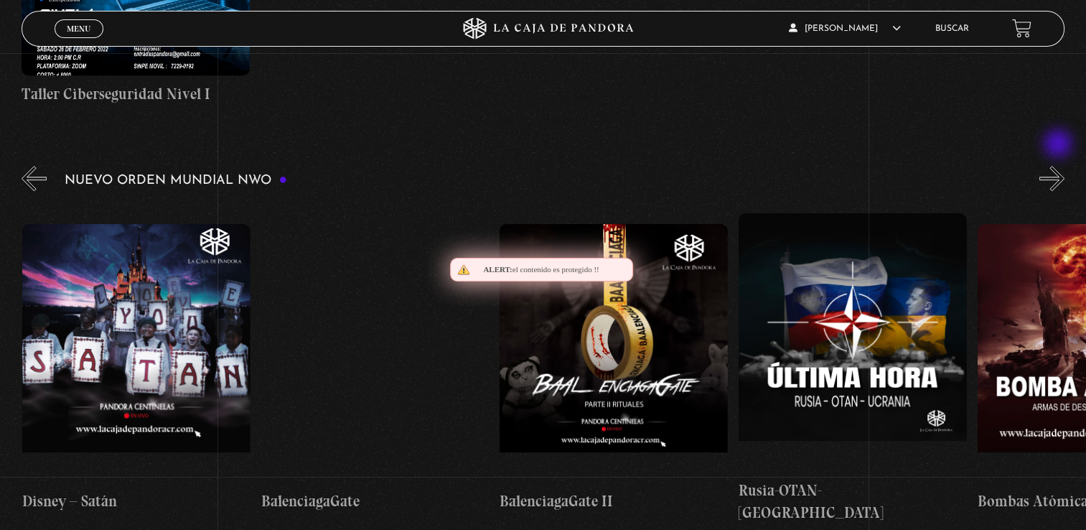
click at [1059, 166] on button "»" at bounding box center [1051, 178] width 25 height 25
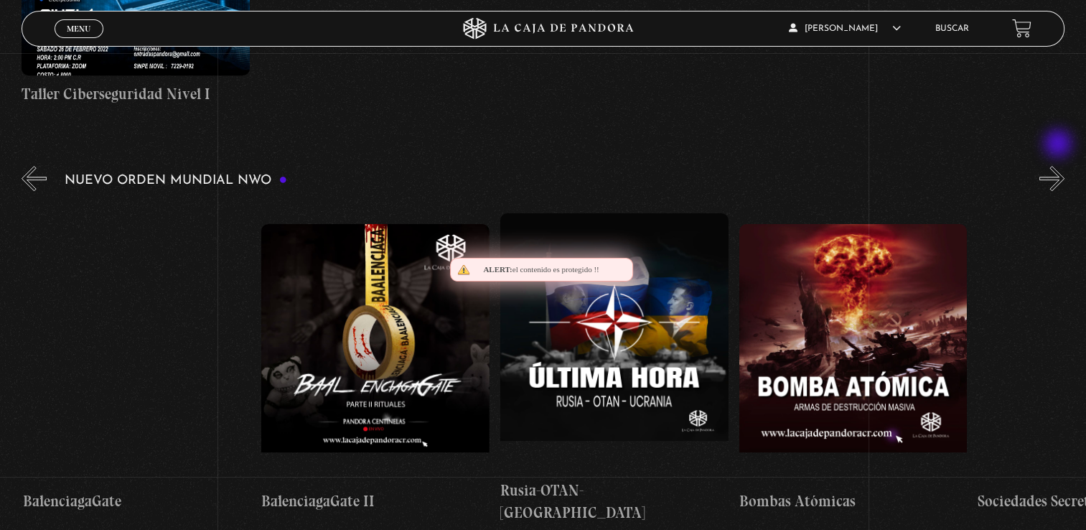
click at [1059, 166] on button "»" at bounding box center [1051, 178] width 25 height 25
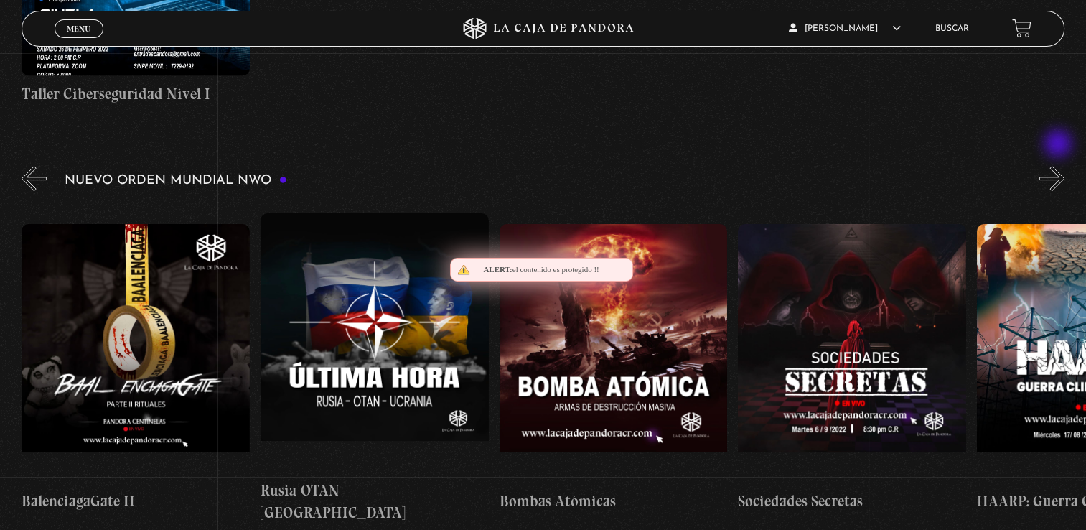
click at [1059, 166] on button "»" at bounding box center [1051, 178] width 25 height 25
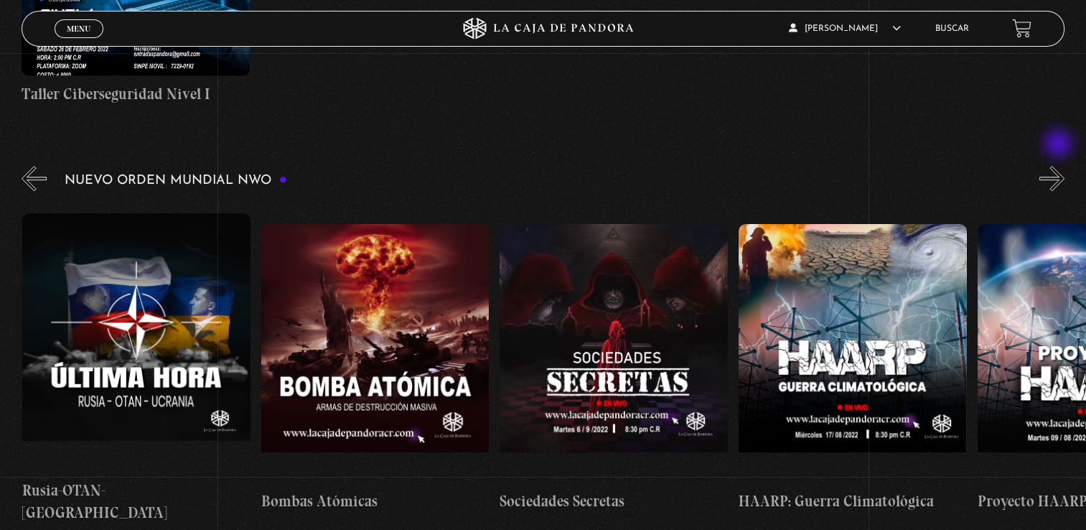
click at [1059, 166] on button "»" at bounding box center [1051, 178] width 25 height 25
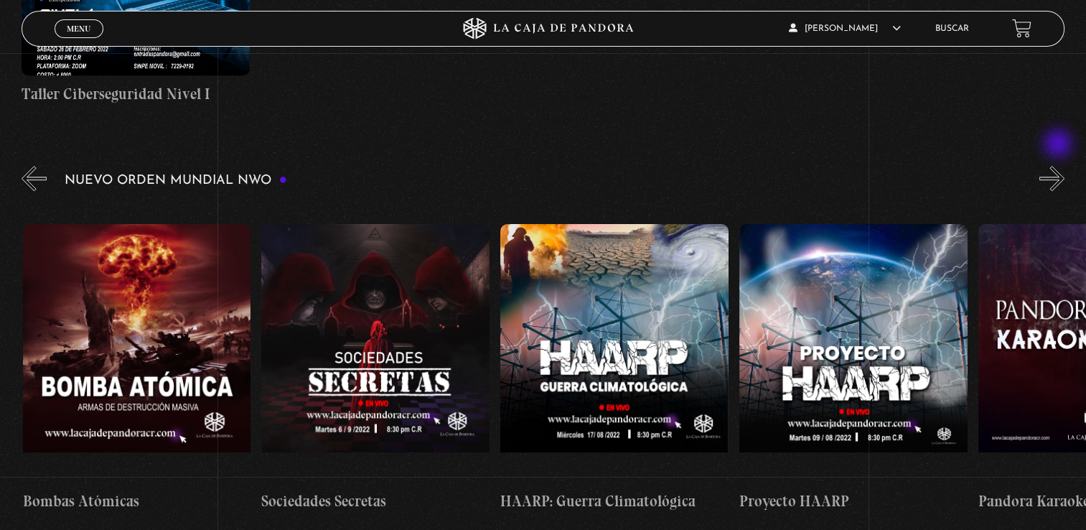
click at [1059, 166] on button "»" at bounding box center [1051, 178] width 25 height 25
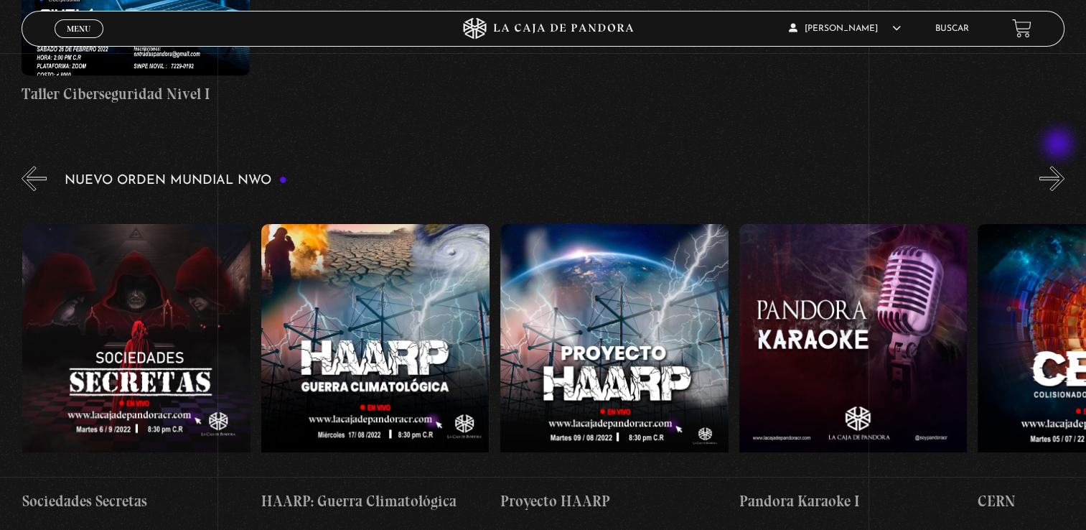
click at [1059, 166] on button "»" at bounding box center [1051, 178] width 25 height 25
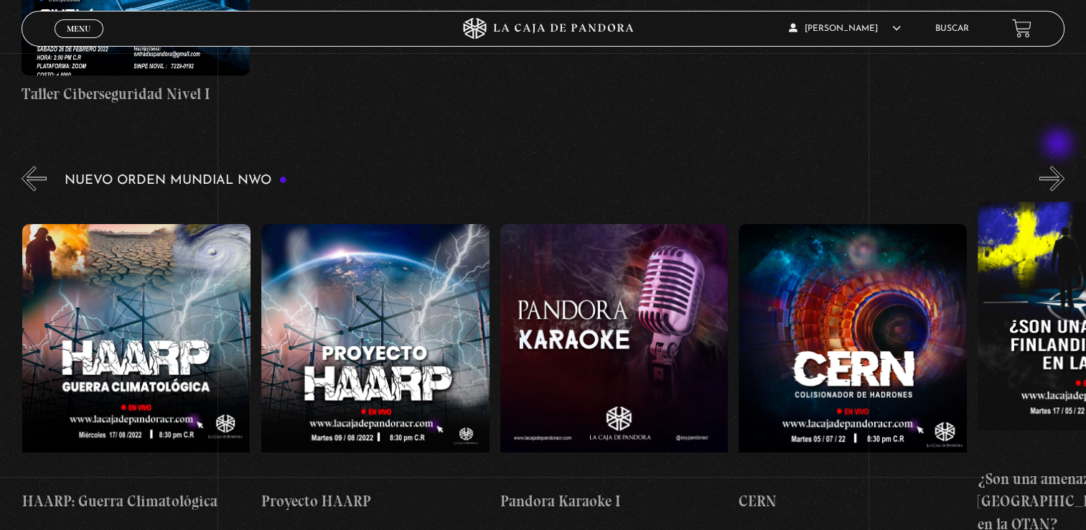
click at [1059, 166] on button "»" at bounding box center [1051, 178] width 25 height 25
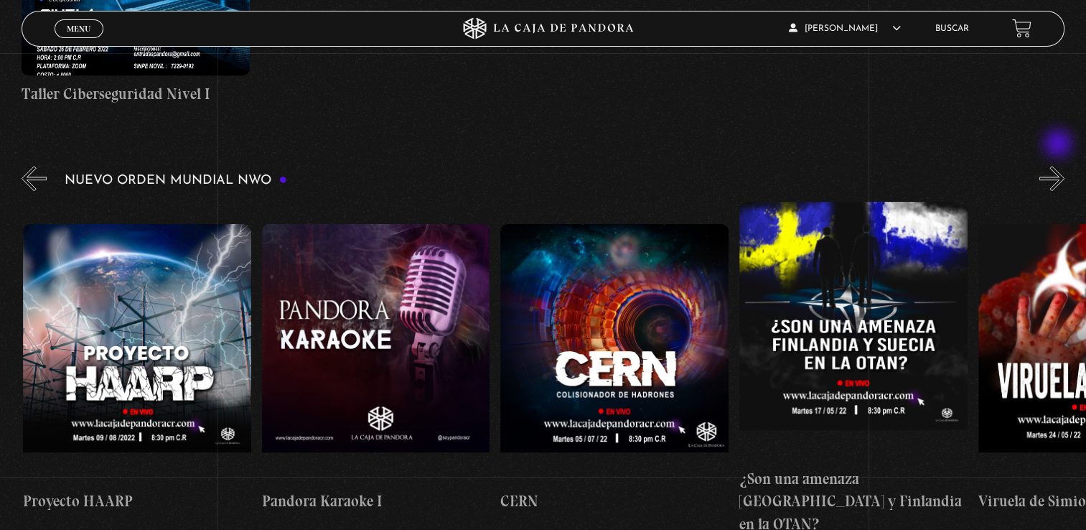
scroll to position [0, 11221]
click at [1059, 166] on button "»" at bounding box center [1051, 178] width 25 height 25
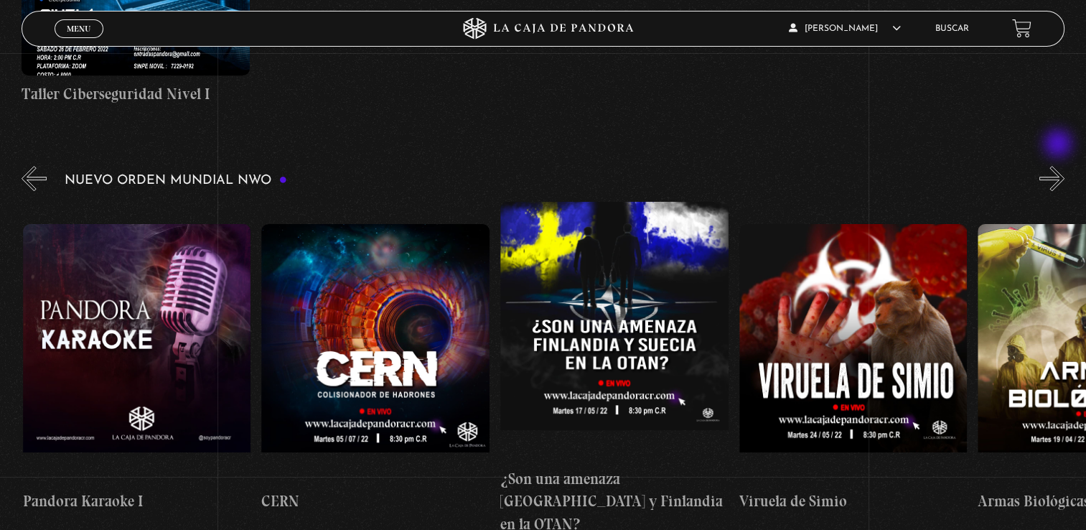
click at [1059, 166] on button "»" at bounding box center [1051, 178] width 25 height 25
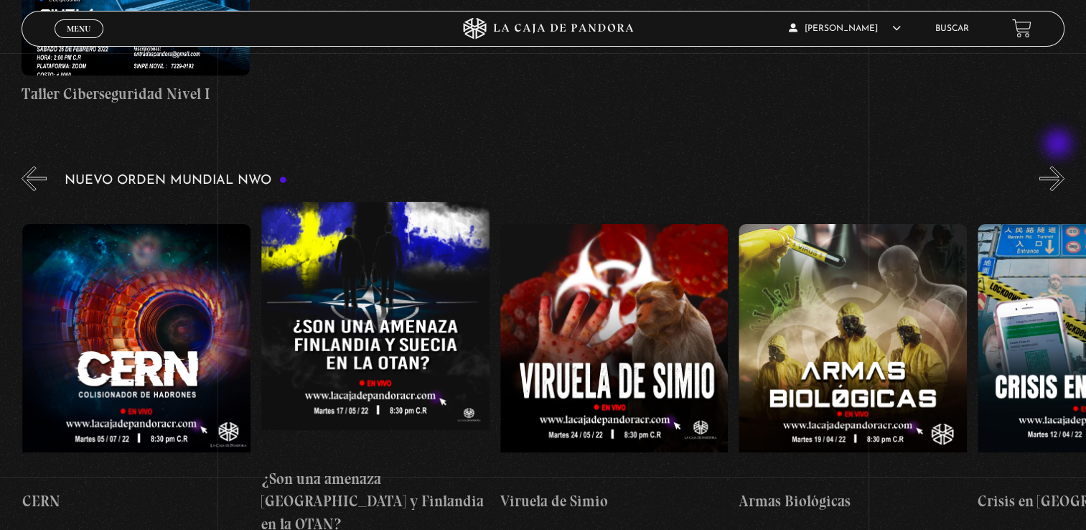
click at [1059, 166] on button "»" at bounding box center [1051, 178] width 25 height 25
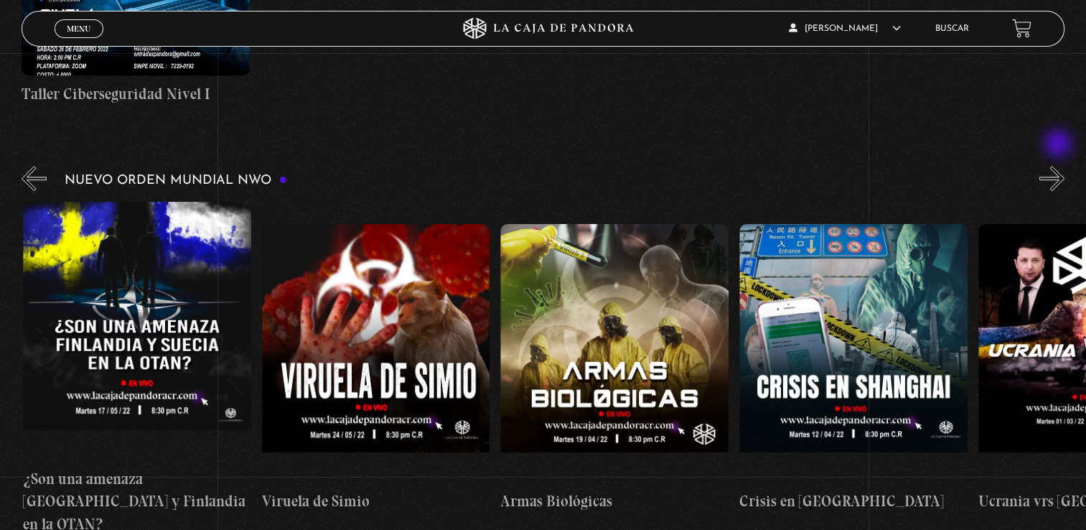
click at [1059, 166] on button "»" at bounding box center [1051, 178] width 25 height 25
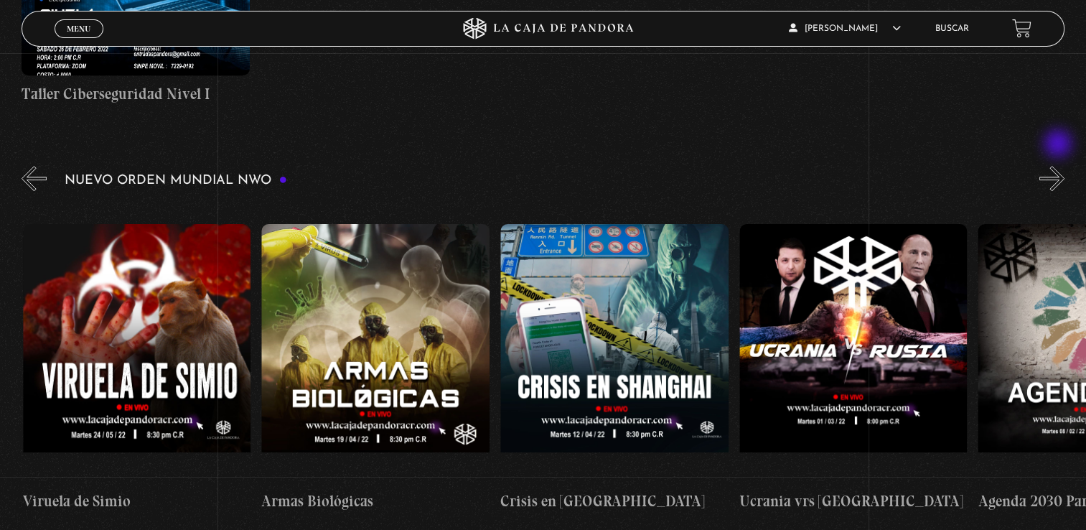
click at [1059, 166] on button "»" at bounding box center [1051, 178] width 25 height 25
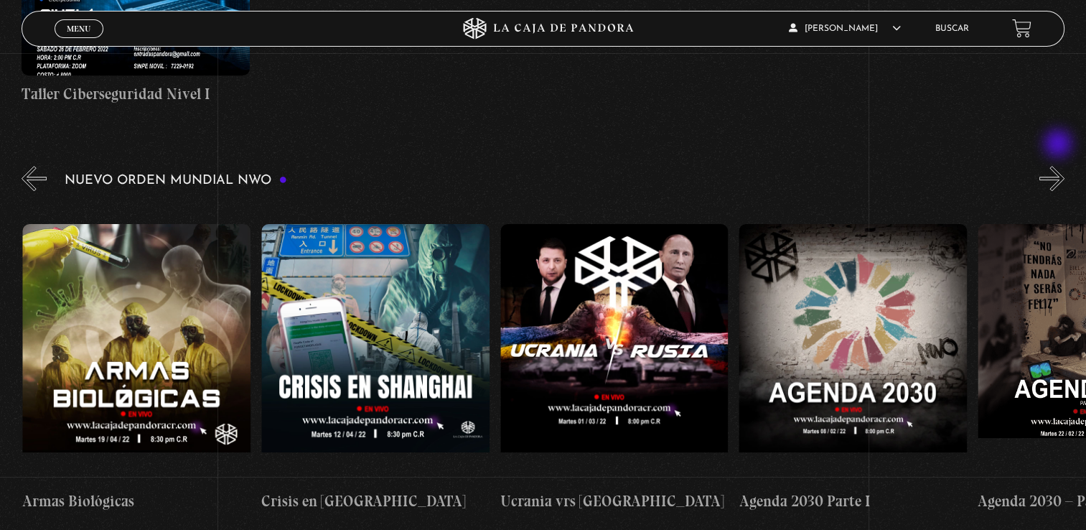
click at [1059, 166] on button "»" at bounding box center [1051, 178] width 25 height 25
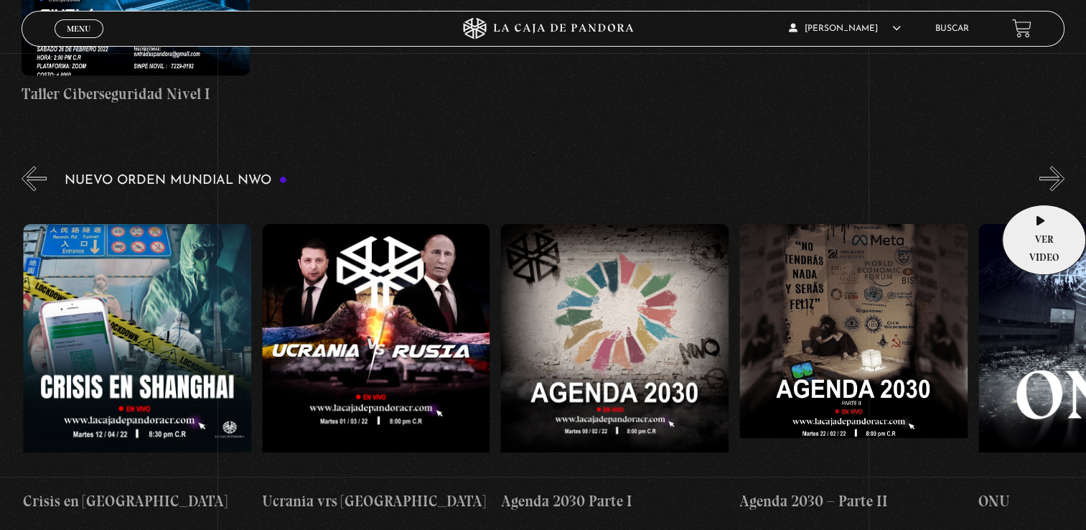
scroll to position [0, 12653]
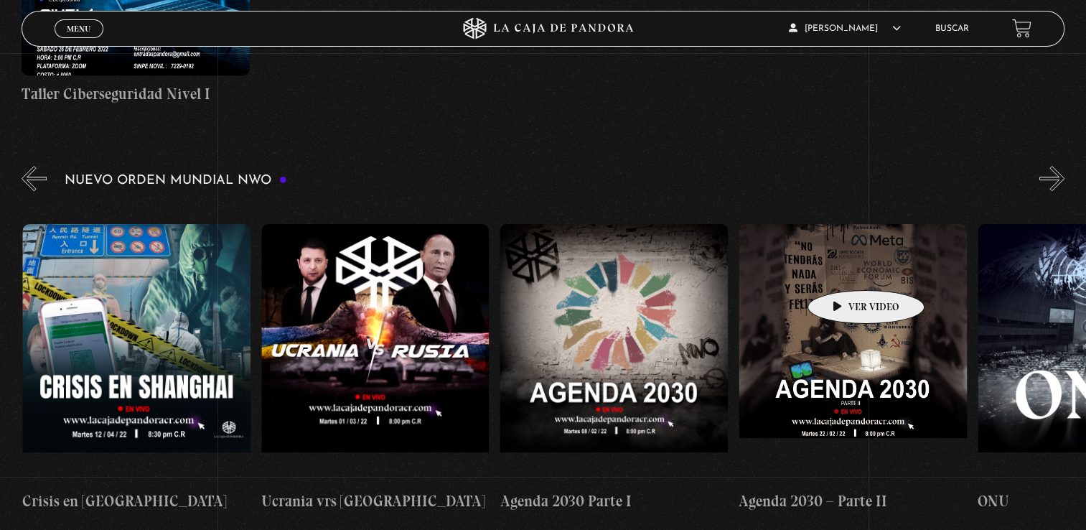
click at [843, 268] on figure at bounding box center [852, 353] width 228 height 258
click at [851, 284] on figure at bounding box center [852, 353] width 228 height 258
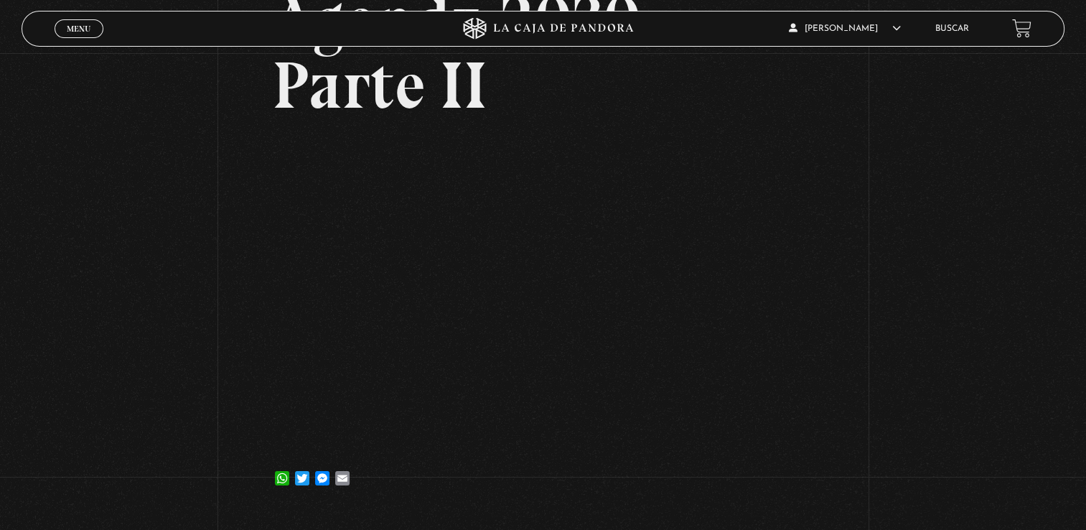
scroll to position [163, 0]
